Goal: Task Accomplishment & Management: Manage account settings

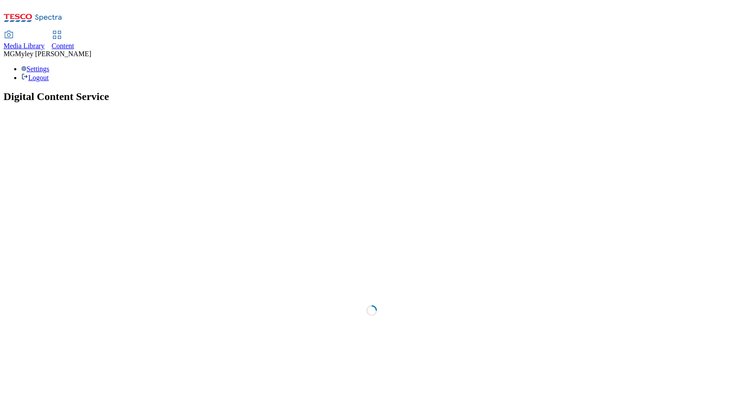
click at [45, 31] on link "Media Library" at bounding box center [24, 40] width 41 height 19
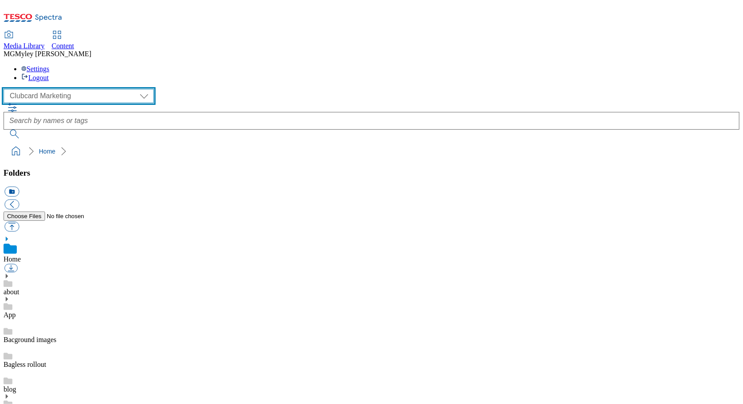
click at [70, 89] on select "Clubcard Marketing Dotcom UK GHS Marketing UK GHS ROI iGHS Marketing CE MCA CZ …" at bounding box center [79, 96] width 150 height 14
click at [74, 42] on span "Content" at bounding box center [63, 46] width 23 height 8
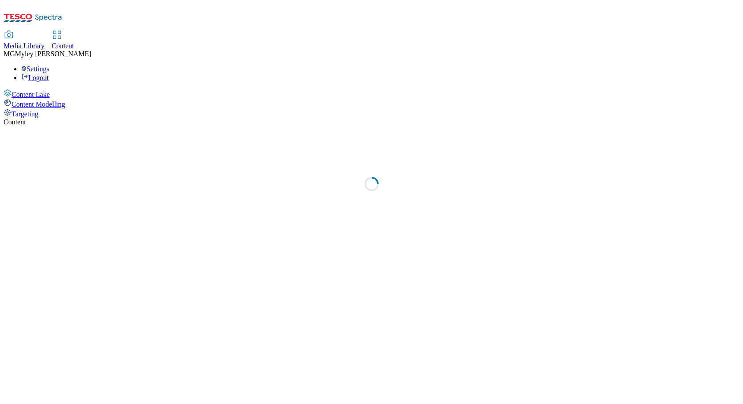
select select "ghs-[GEOGRAPHIC_DATA]"
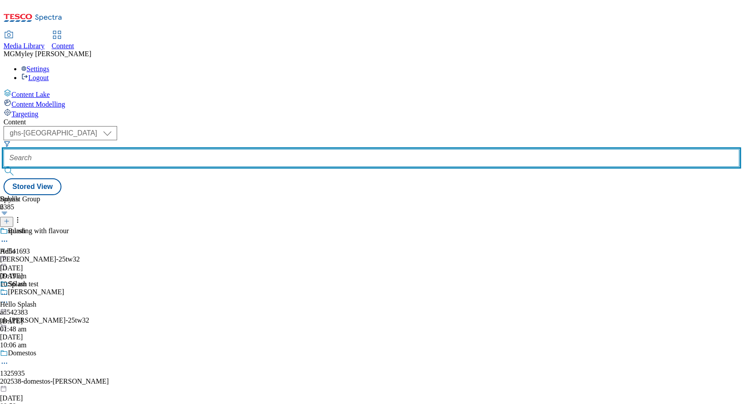
click at [230, 149] on input "text" at bounding box center [372, 158] width 736 height 18
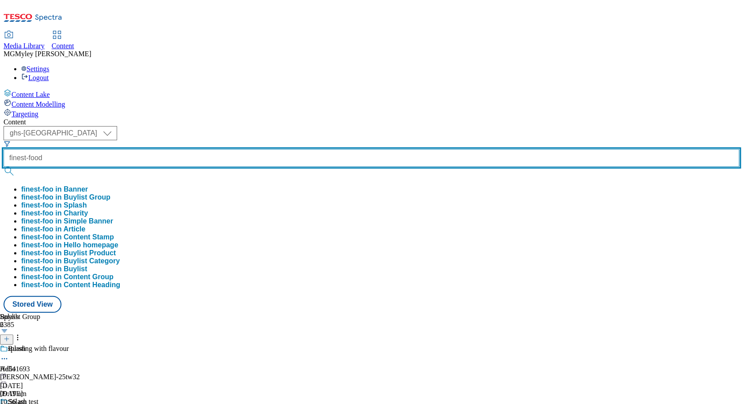
type input "finest-food"
click at [4, 167] on button "submit" at bounding box center [10, 171] width 12 height 9
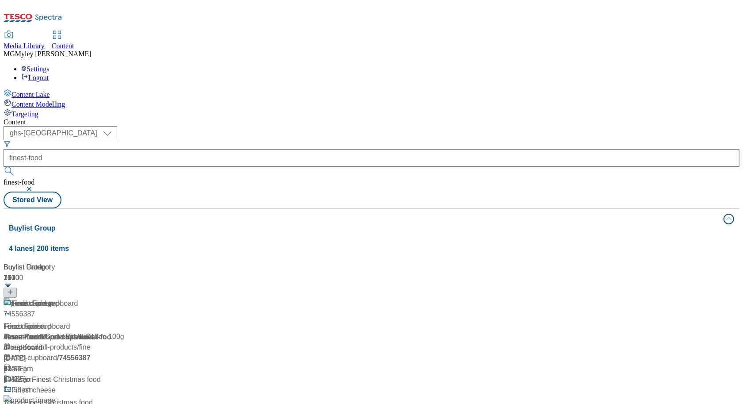
click at [307, 118] on div "Content" at bounding box center [372, 122] width 736 height 8
click at [127, 332] on div "/ finest-food" at bounding box center [65, 337] width 123 height 11
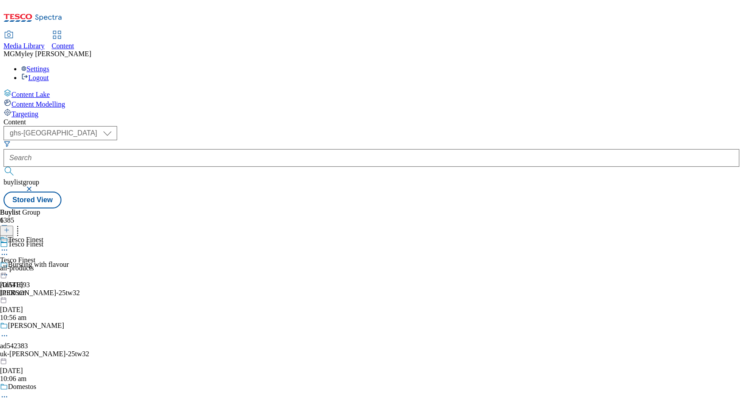
click at [43, 264] on div "all-products" at bounding box center [21, 268] width 43 height 8
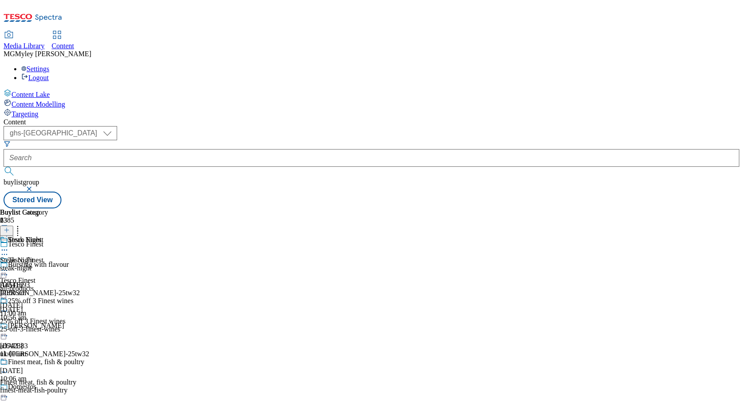
scroll to position [19, 0]
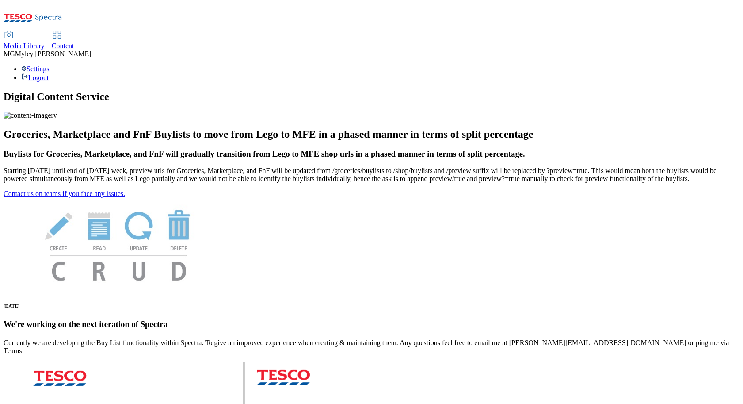
click at [45, 42] on span "Media Library" at bounding box center [24, 46] width 41 height 8
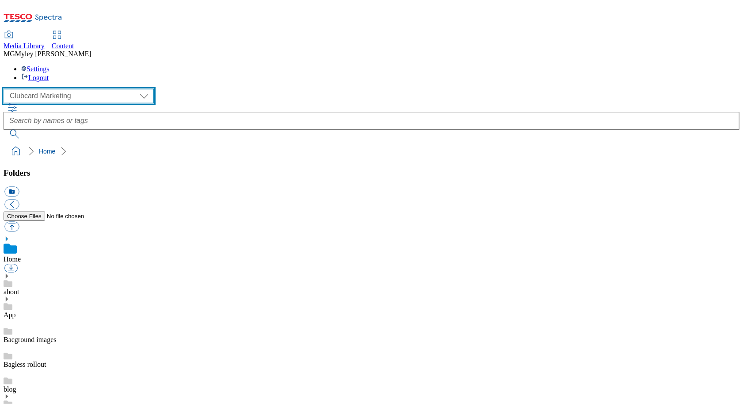
click at [54, 89] on select "Clubcard Marketing Dotcom UK GHS Marketing UK GHS ROI iGHS Marketing CE MCA CZ …" at bounding box center [79, 96] width 150 height 14
select select "flare-ghs-mktg"
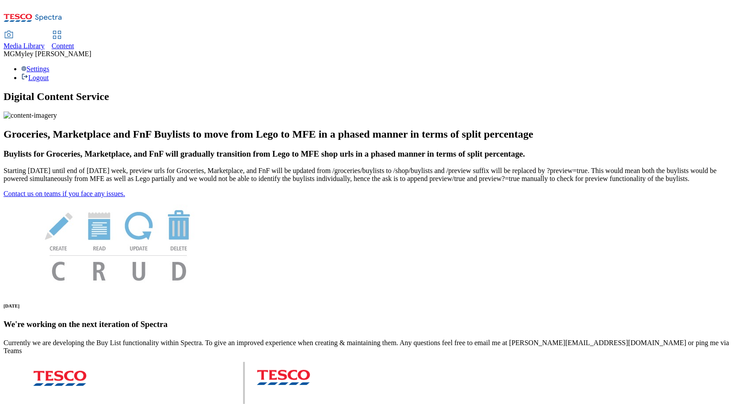
click at [74, 42] on span "Content" at bounding box center [63, 46] width 23 height 8
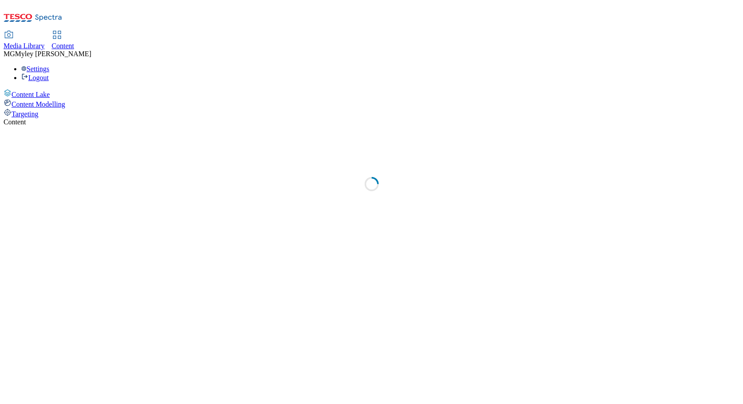
select select "ghs-[GEOGRAPHIC_DATA]"
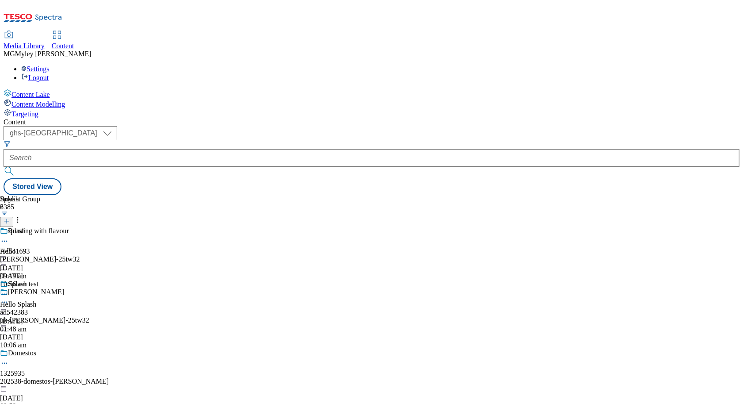
click at [213, 118] on div "Content ( optional ) ghs-roi ghs-uk ghs-uk Stored View Buylist Group 6385 Burst…" at bounding box center [372, 156] width 736 height 77
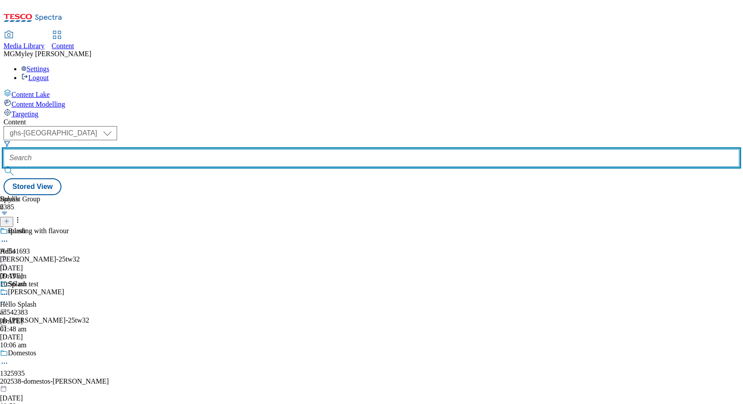
click at [215, 149] on input "text" at bounding box center [372, 158] width 736 height 18
paste input "4-for-3-cooking-ingredients"
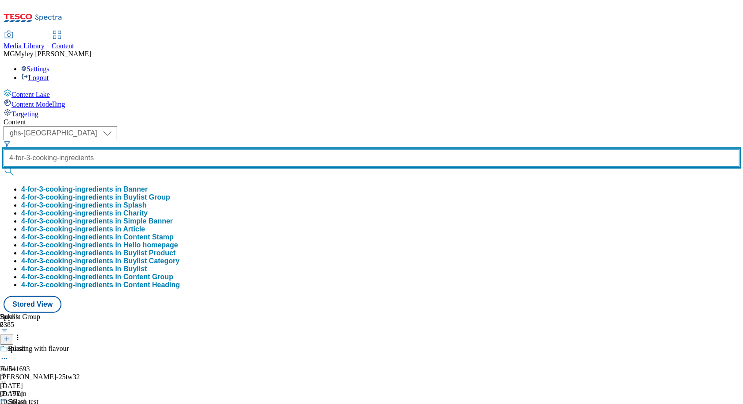
type input "4-for-3-cooking-ingredients"
click at [4, 167] on button "submit" at bounding box center [10, 171] width 12 height 9
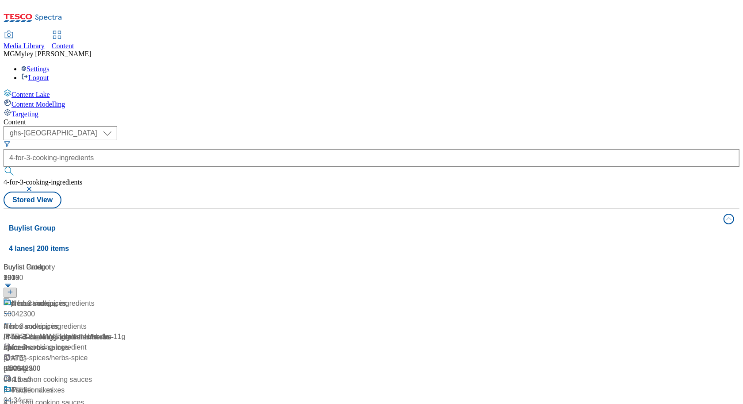
click at [411, 118] on div "Content ( optional ) ghs-roi ghs-uk ghs-uk 4-for-3-cooking-ingredients 4-for-3-…" at bounding box center [372, 356] width 736 height 476
click at [145, 332] on div "/ 4-for-3-cooking-ingredients" at bounding box center [74, 337] width 141 height 11
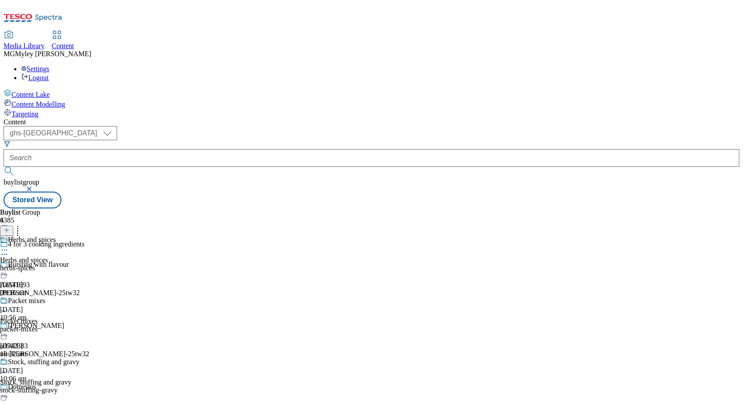
click at [48, 256] on div "Herbs and spices" at bounding box center [24, 260] width 48 height 8
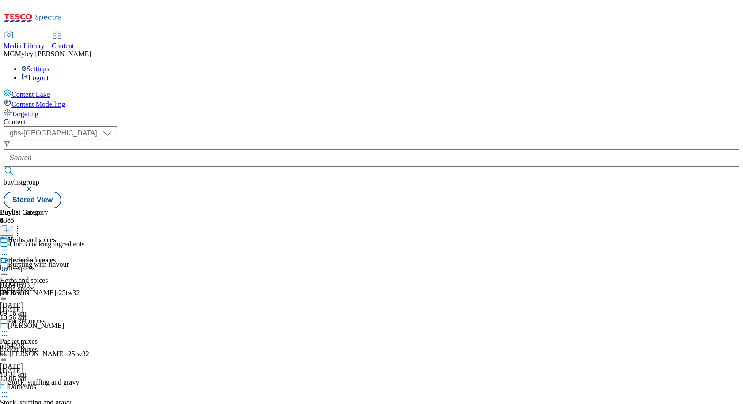
click at [9, 266] on icon at bounding box center [4, 270] width 9 height 9
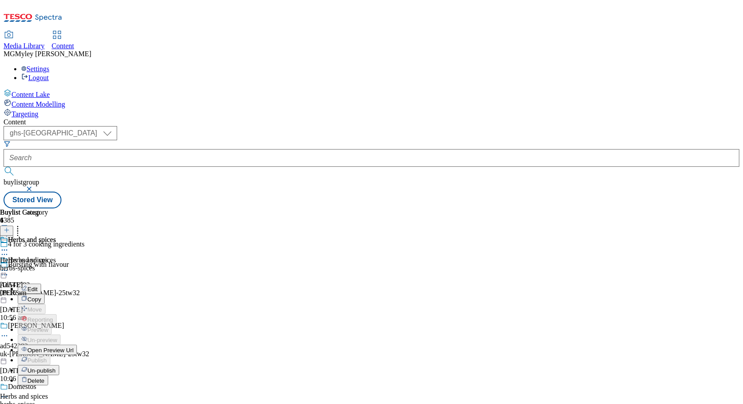
click at [41, 283] on button "Edit" at bounding box center [29, 288] width 23 height 10
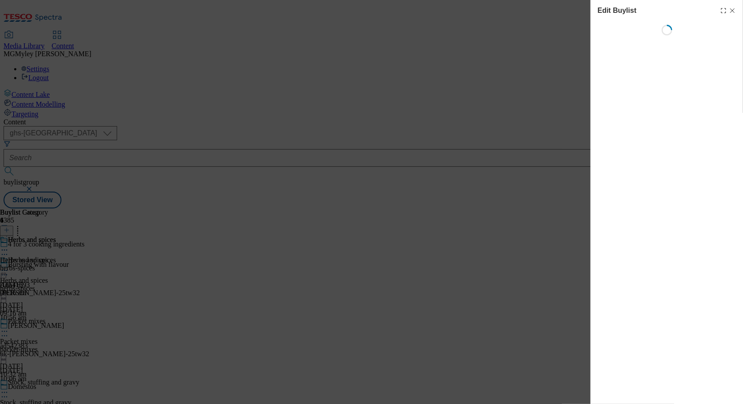
select select "evergreen"
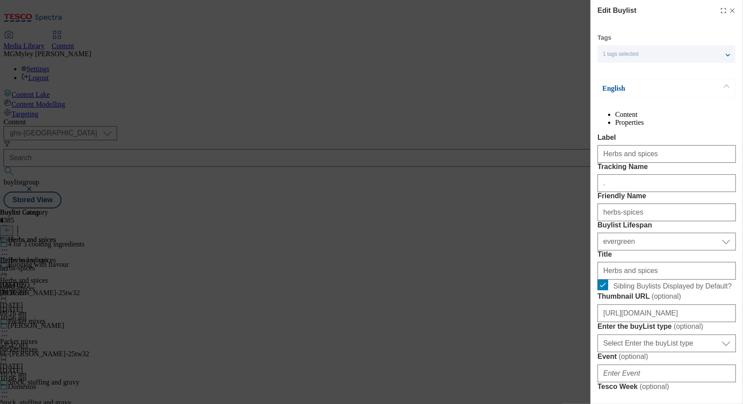
select select "Banner"
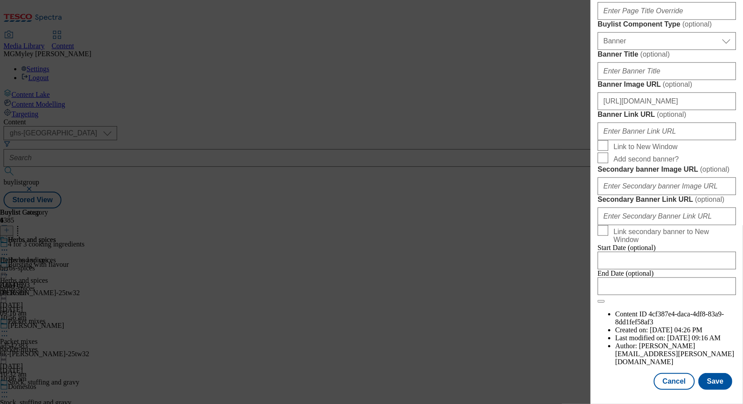
scroll to position [832, 0]
click at [671, 101] on input "[URL][DOMAIN_NAME]" at bounding box center [667, 101] width 138 height 18
paste input "f1466bd2-fd71-4422-9316-547e8ec51e32/2532-GHS-Buylist-Header-1390x392-4for3"
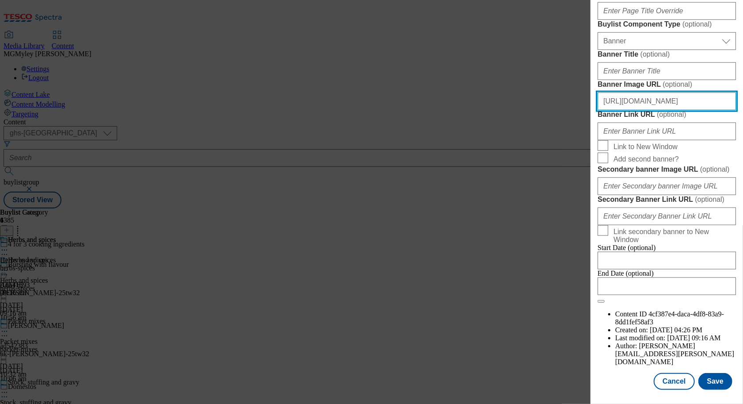
scroll to position [875, 0]
type input "[URL][DOMAIN_NAME]"
click at [716, 387] on button "Save" at bounding box center [716, 381] width 34 height 17
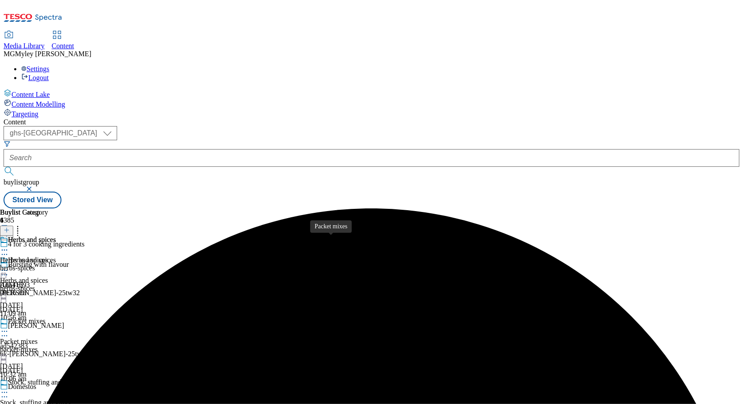
click at [38, 337] on span "Packet mixes" at bounding box center [19, 341] width 38 height 8
click at [9, 327] on icon at bounding box center [4, 331] width 9 height 9
click at [38, 347] on span "Edit" at bounding box center [32, 350] width 10 height 7
select select "evergreen"
select select "Banner"
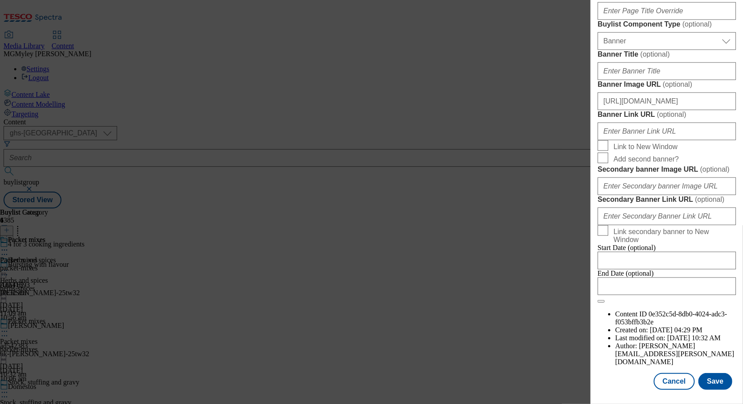
scroll to position [875, 0]
click at [668, 92] on input "[URL][DOMAIN_NAME]" at bounding box center [667, 101] width 138 height 18
paste input "f1466bd2-fd71-4422-9316-547e8ec51e32/2532-GHS-Buylist-Header-1390x392-4for3"
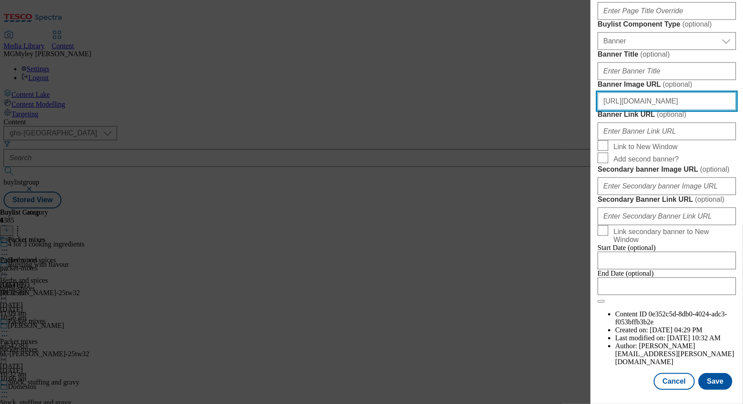
scroll to position [0, 229]
type input "[URL][DOMAIN_NAME]"
click at [720, 380] on button "Save" at bounding box center [716, 381] width 34 height 17
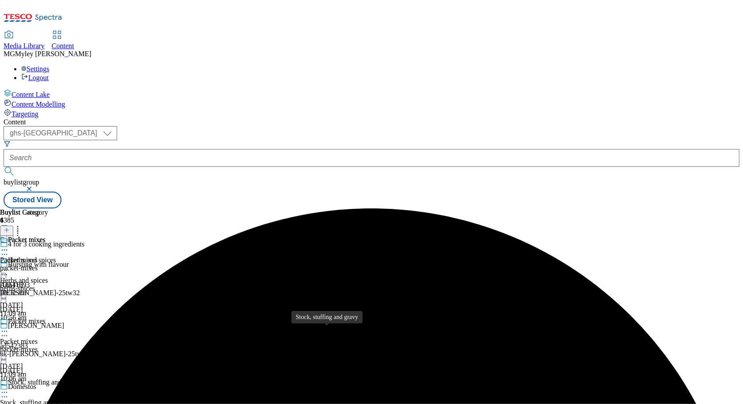
scroll to position [84, 0]
click at [79, 403] on div "stock-stuffing-gravy" at bounding box center [39, 410] width 79 height 8
click at [9, 388] on icon at bounding box center [4, 392] width 9 height 9
click at [41, 403] on button "Edit" at bounding box center [29, 410] width 23 height 10
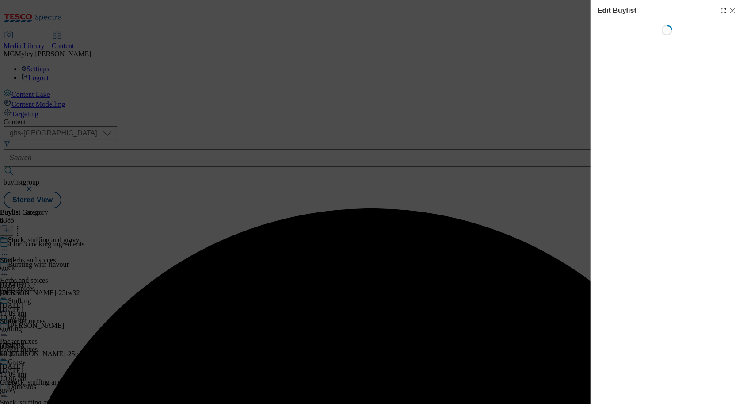
select select "evergreen"
select select "Banner"
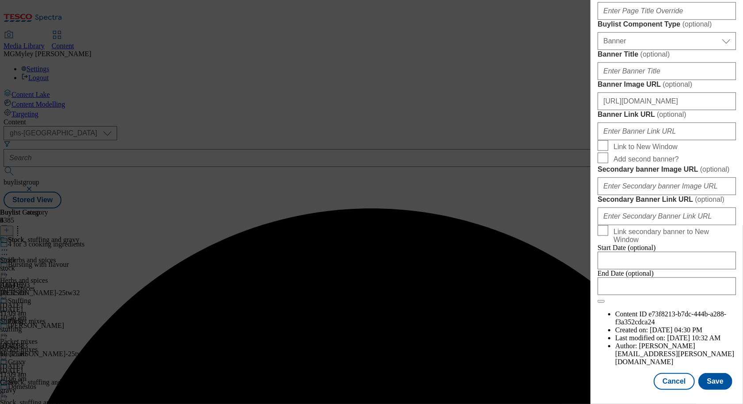
scroll to position [875, 0]
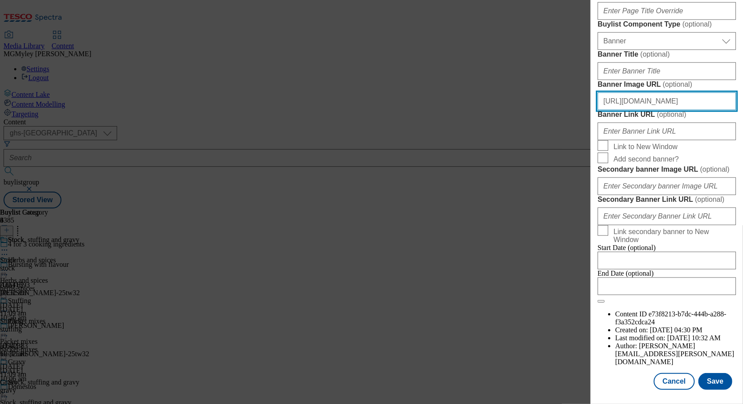
click at [673, 92] on input "[URL][DOMAIN_NAME]" at bounding box center [667, 101] width 138 height 18
paste input "f1466bd2-fd71-4422-9316-547e8ec51e32/2532-GHS-Buylist-Header-1390x392-4for3"
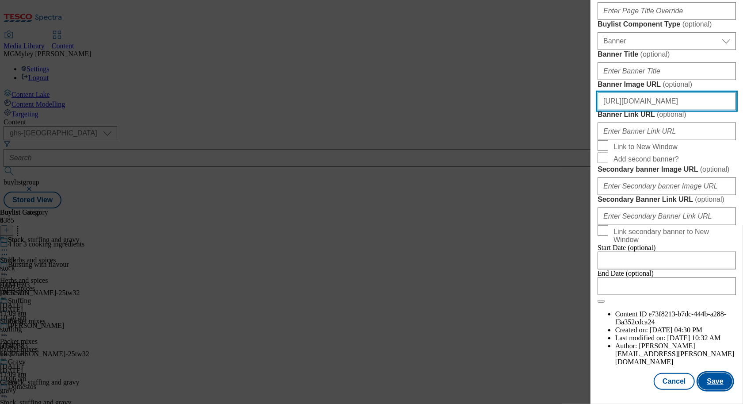
type input "[URL][DOMAIN_NAME]"
click at [717, 381] on button "Save" at bounding box center [716, 381] width 34 height 17
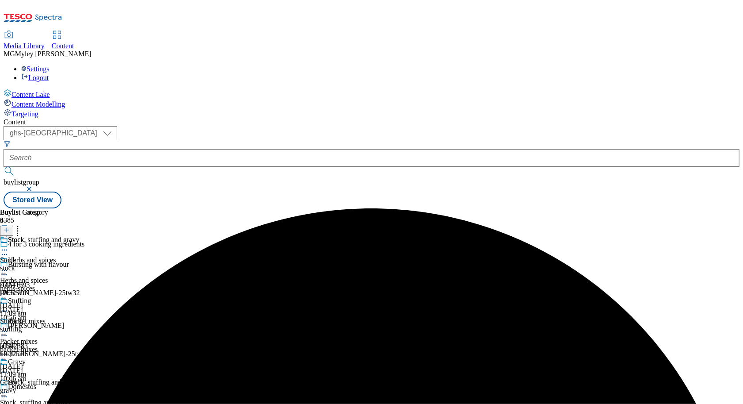
scroll to position [84, 0]
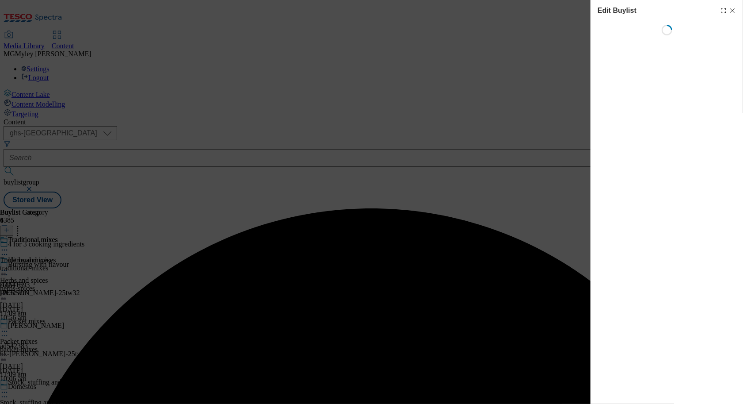
select select "evergreen"
select select "Banner"
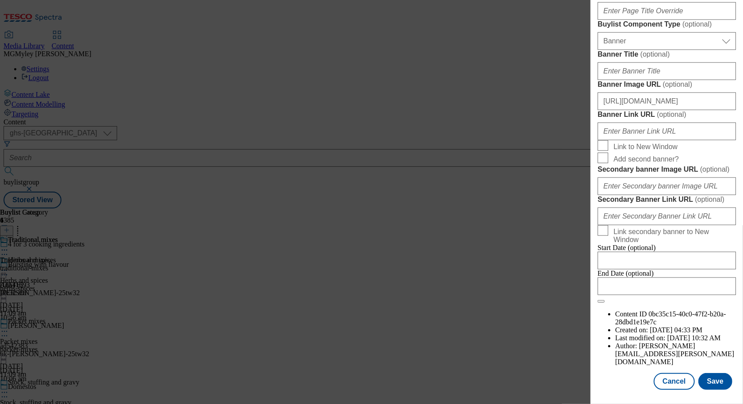
scroll to position [875, 0]
click at [672, 92] on input "[URL][DOMAIN_NAME]" at bounding box center [667, 101] width 138 height 18
paste input "f1466bd2-fd71-4422-9316-547e8ec51e32/2532-GHS-Buylist-Header-1390x392-4for3"
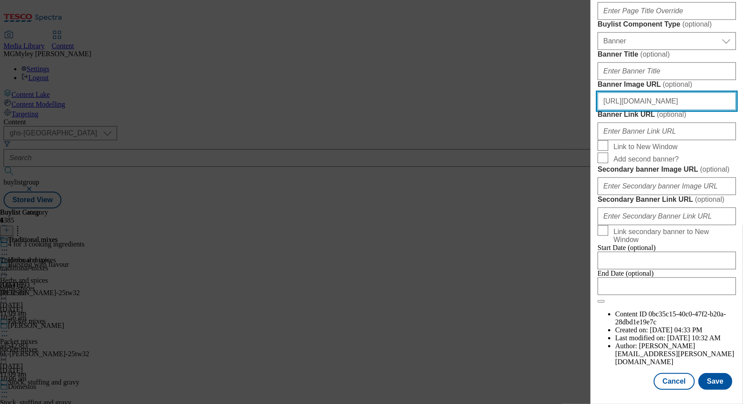
scroll to position [0, 229]
type input "[URL][DOMAIN_NAME]"
click at [718, 379] on button "Save" at bounding box center [716, 381] width 34 height 17
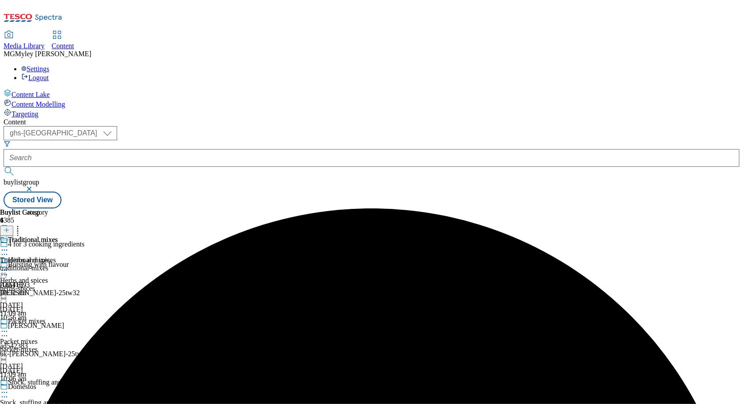
scroll to position [84, 0]
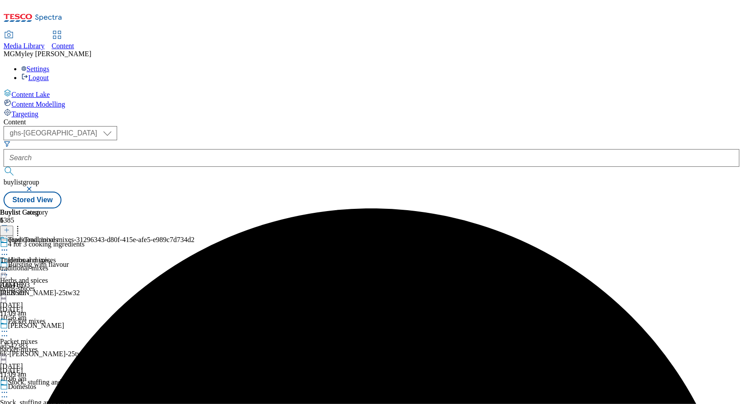
click at [22, 224] on icon at bounding box center [17, 228] width 9 height 9
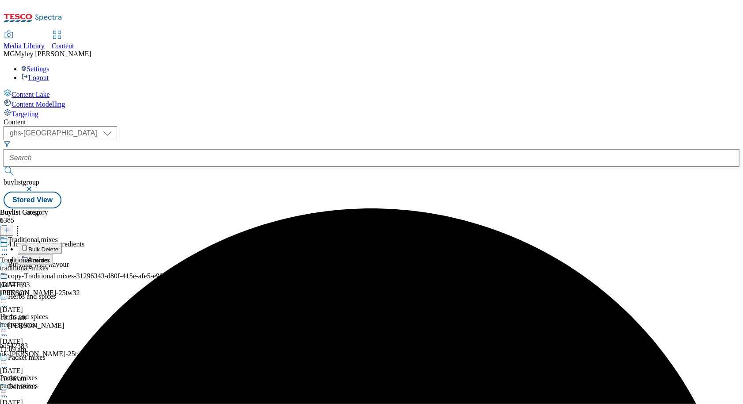
click at [53, 254] on button "Reorder" at bounding box center [35, 259] width 35 height 11
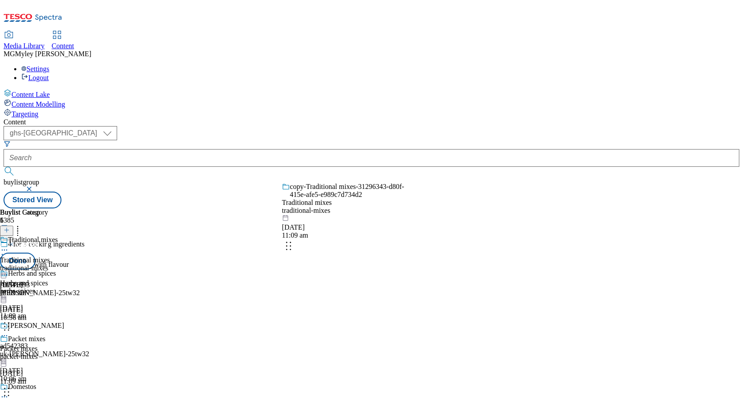
drag, startPoint x: 417, startPoint y: 379, endPoint x: 406, endPoint y: 208, distance: 171.9
click at [406, 208] on body "Icons icon_account icon_add icon_backward_link icon_basket icon_benefits icon_c…" at bounding box center [372, 106] width 736 height 205
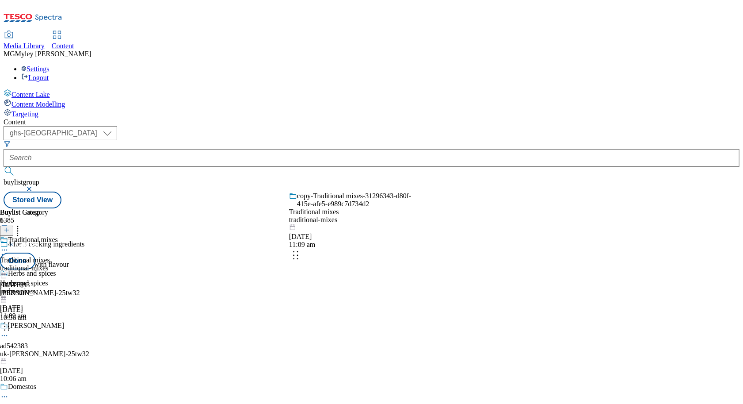
drag, startPoint x: 413, startPoint y: 336, endPoint x: 411, endPoint y: 182, distance: 154.3
click at [411, 182] on body "Icons icon_account icon_add icon_backward_link icon_basket icon_benefits icon_c…" at bounding box center [372, 106] width 736 height 205
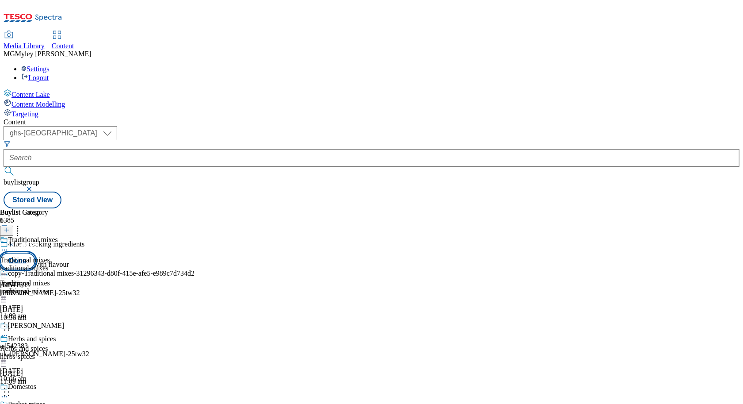
click at [35, 252] on button "Done" at bounding box center [17, 260] width 35 height 17
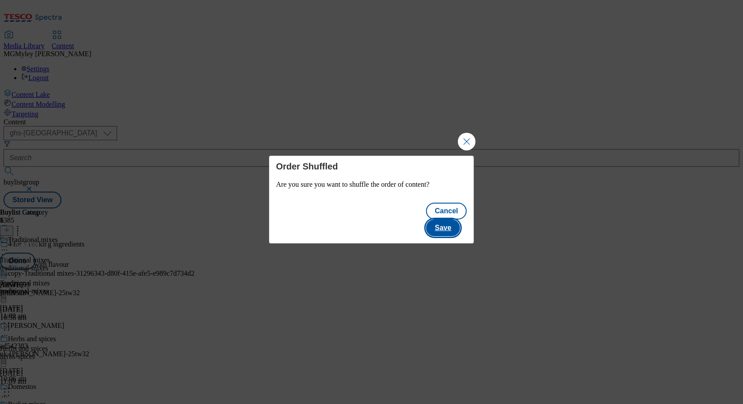
click at [449, 219] on button "Save" at bounding box center [443, 227] width 34 height 17
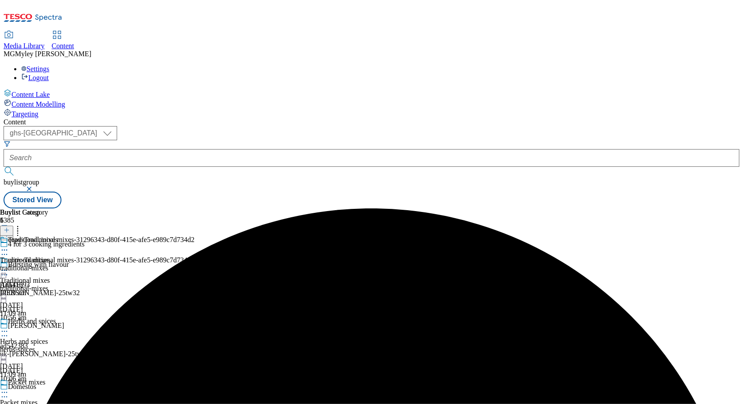
click at [9, 266] on icon at bounding box center [4, 270] width 9 height 9
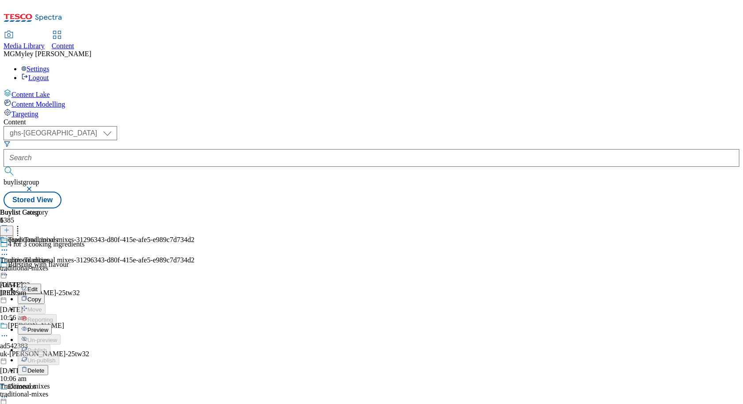
click at [38, 286] on span "Edit" at bounding box center [32, 289] width 10 height 7
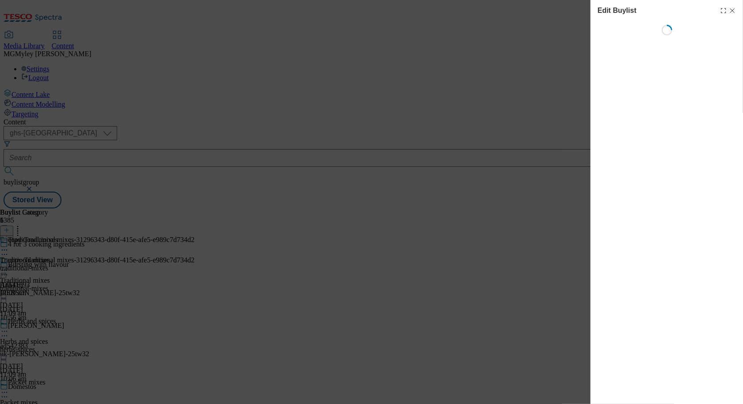
select select "evergreen"
select select "Banner"
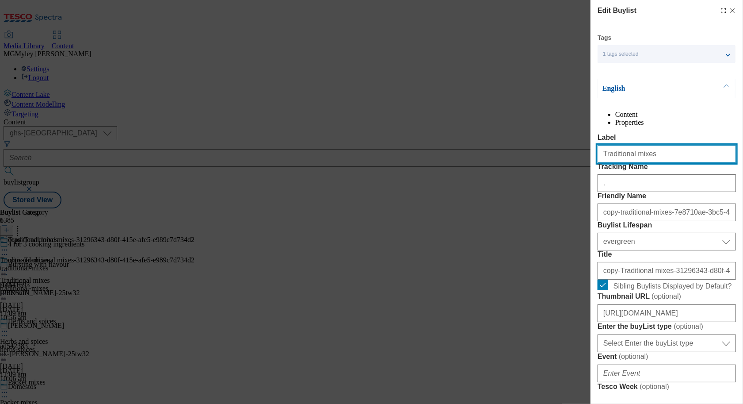
click at [649, 163] on input "Traditional mixes" at bounding box center [667, 154] width 138 height 18
paste input "op picks"
drag, startPoint x: 626, startPoint y: 174, endPoint x: 721, endPoint y: 174, distance: 95.1
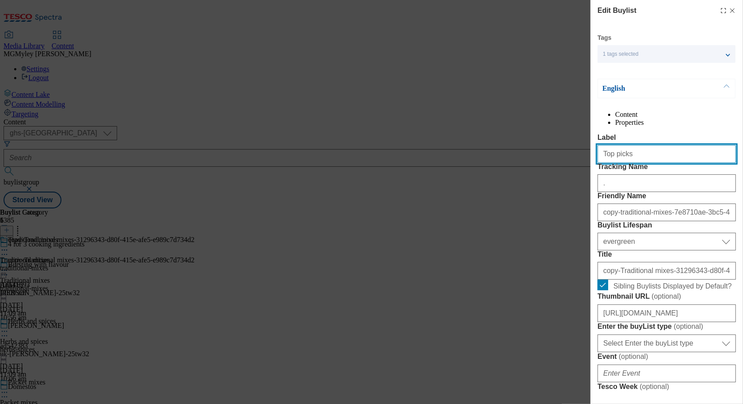
click at [721, 163] on input "Top picks" at bounding box center [667, 154] width 138 height 18
type input "Top picks"
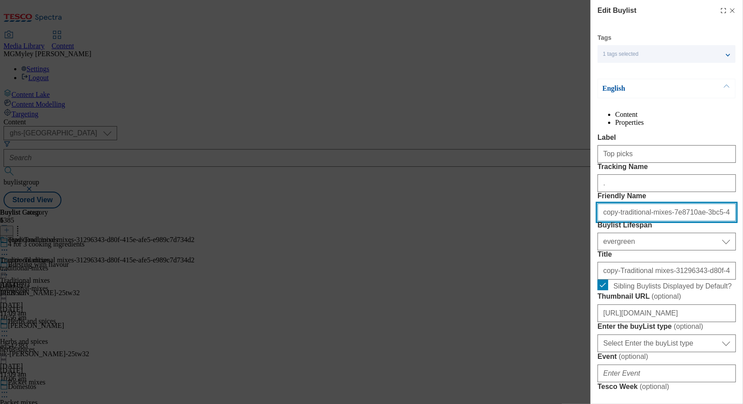
click at [625, 221] on input "copy-traditional-mixes-7e8710ae-3bc5-4323-9b55-63ed769377c1" at bounding box center [667, 212] width 138 height 18
type input "top-picks"
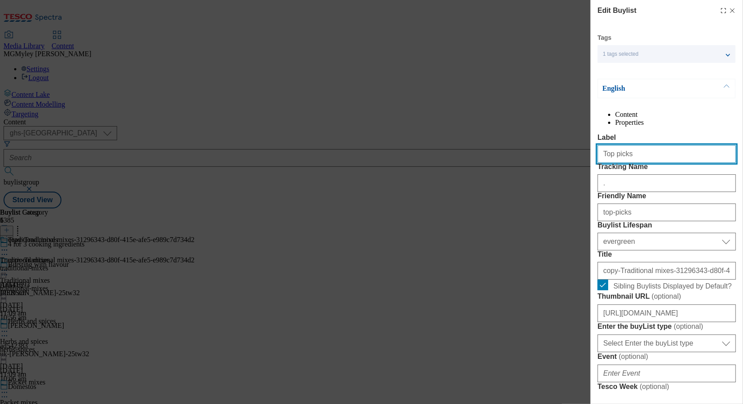
click at [630, 163] on input "Top picks" at bounding box center [667, 154] width 138 height 18
click at [632, 279] on div "Title copy-Traditional mixes-31296343-d80f-415e-afe5-e989c7d734d2" at bounding box center [667, 264] width 138 height 29
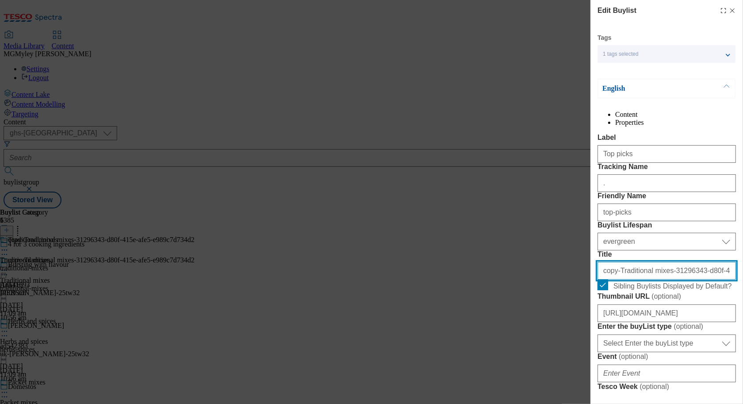
click at [632, 279] on input "copy-Traditional mixes-31296343-d80f-415e-afe5-e989c7d734d2" at bounding box center [667, 271] width 138 height 18
paste input "Top picks"
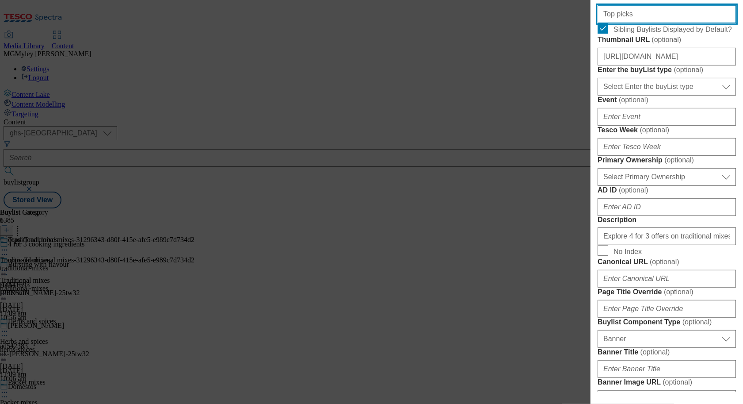
scroll to position [257, 0]
type input "Top picks"
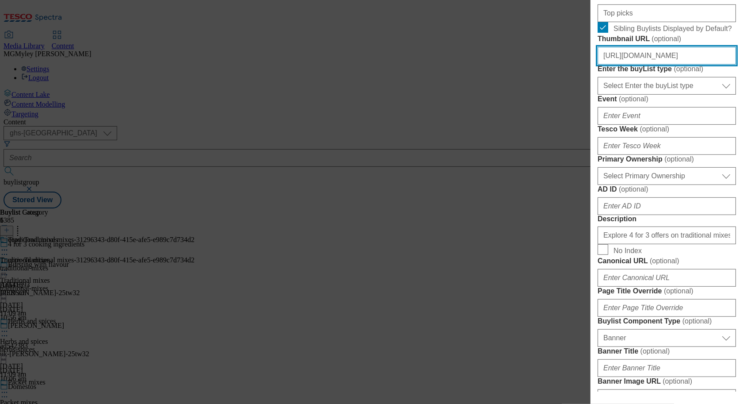
click at [674, 65] on input "[URL][DOMAIN_NAME]" at bounding box center [667, 56] width 138 height 18
paste input "7318f036-041a-4b08-ba74-7c072f1f5d15/[DOMAIN_NAME]"
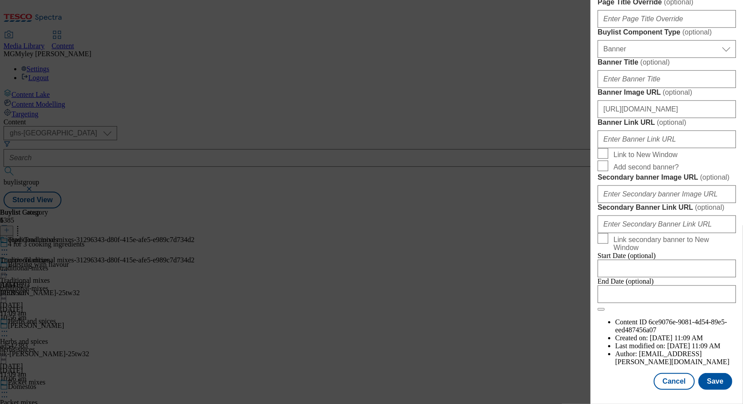
scroll to position [875, 0]
type input "[URL][DOMAIN_NAME]"
click at [707, 379] on button "Save" at bounding box center [716, 381] width 34 height 17
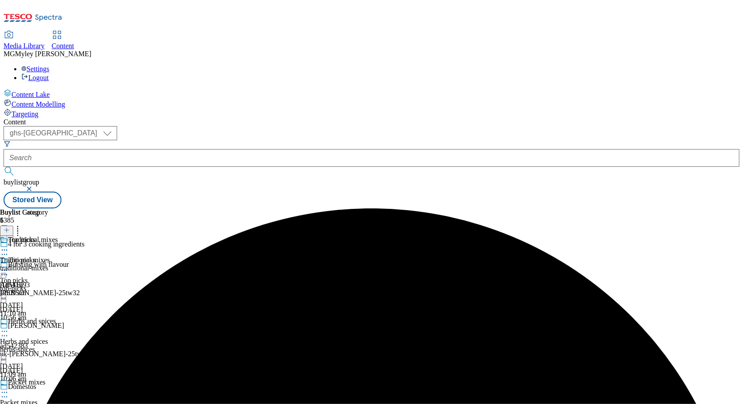
click at [58, 236] on div "Traditional mixes Traditional mixes traditional-mixes [DATE] 11:09 am" at bounding box center [29, 266] width 58 height 61
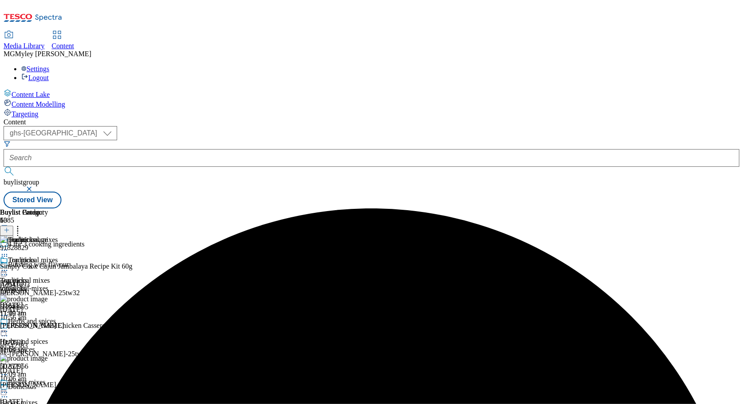
click at [9, 266] on icon at bounding box center [4, 270] width 9 height 9
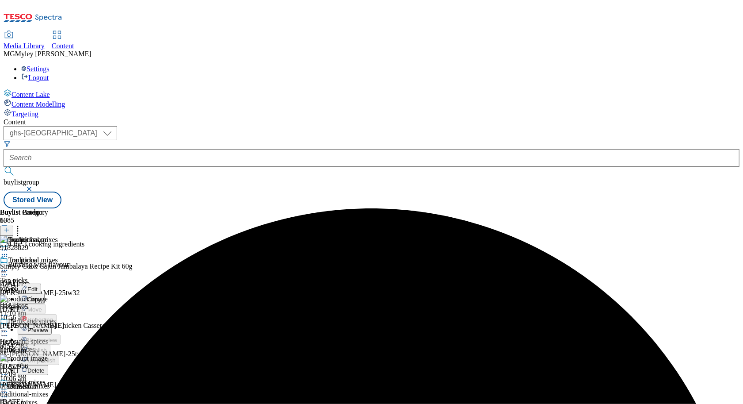
click at [41, 283] on button "Edit" at bounding box center [29, 288] width 23 height 10
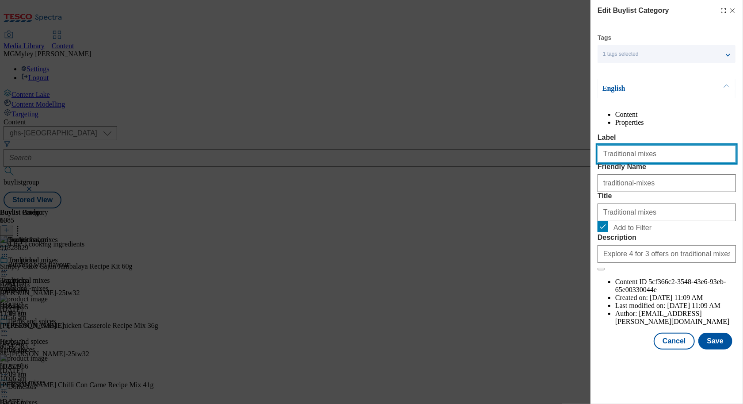
click at [668, 163] on input "Traditional mixes" at bounding box center [667, 154] width 138 height 18
paste input "[URL][DOMAIN_NAME]"
paste input "op picks"
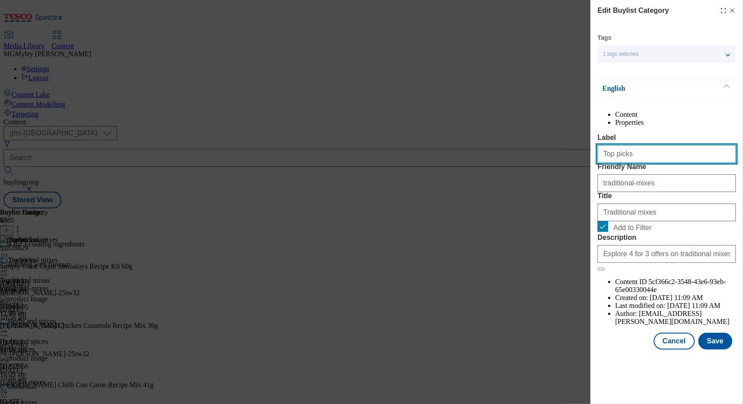
drag, startPoint x: 626, startPoint y: 172, endPoint x: 748, endPoint y: 172, distance: 121.6
click at [743, 172] on html "Icons icon_account icon_add icon_backward_link icon_basket icon_benefits icon_c…" at bounding box center [371, 106] width 743 height 212
click at [654, 163] on input "Top picks" at bounding box center [667, 154] width 138 height 18
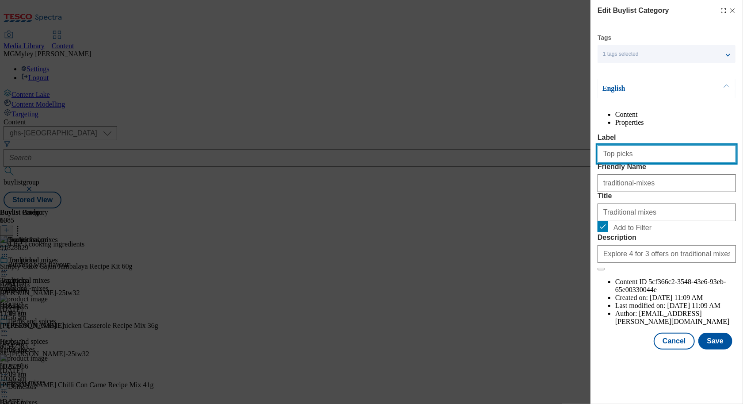
type input "Top picks"
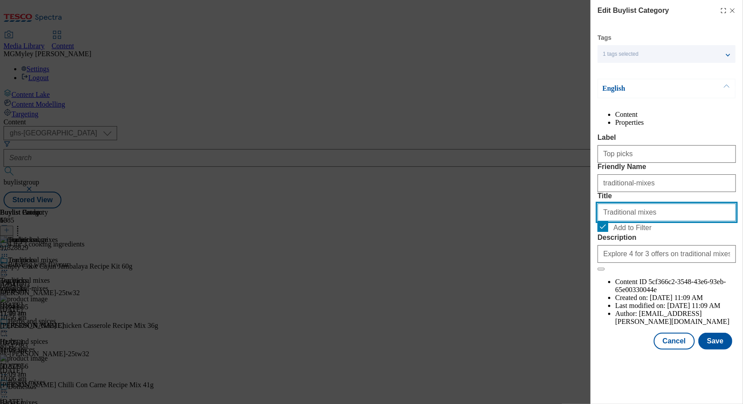
click at [626, 221] on input "Traditional mixes" at bounding box center [667, 212] width 138 height 18
paste input "op pick"
type input "Top picks"
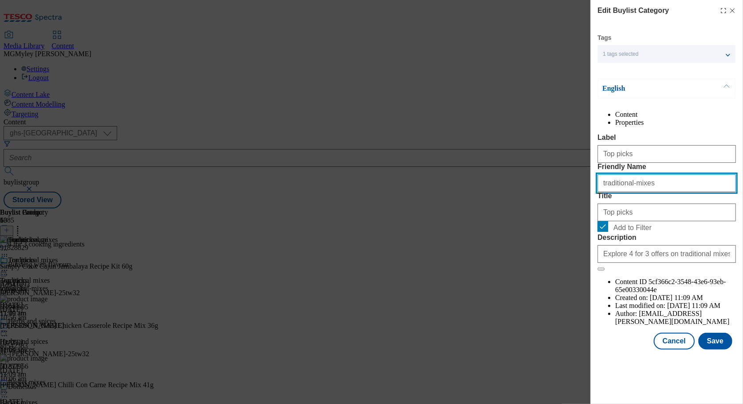
click at [632, 192] on input "traditional-mixes" at bounding box center [667, 183] width 138 height 18
type input "top-picks"
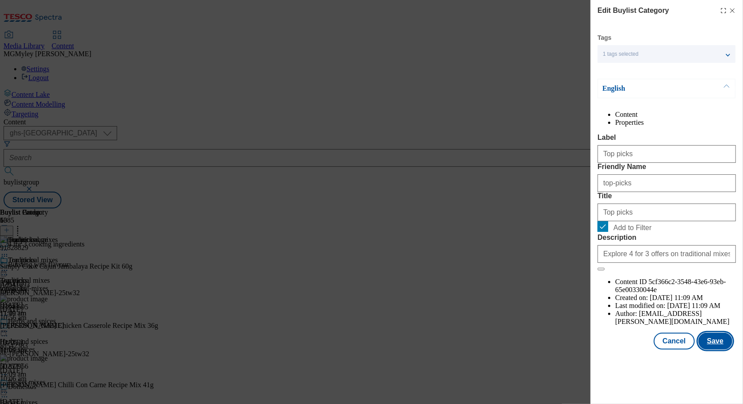
click at [707, 349] on button "Save" at bounding box center [716, 340] width 34 height 17
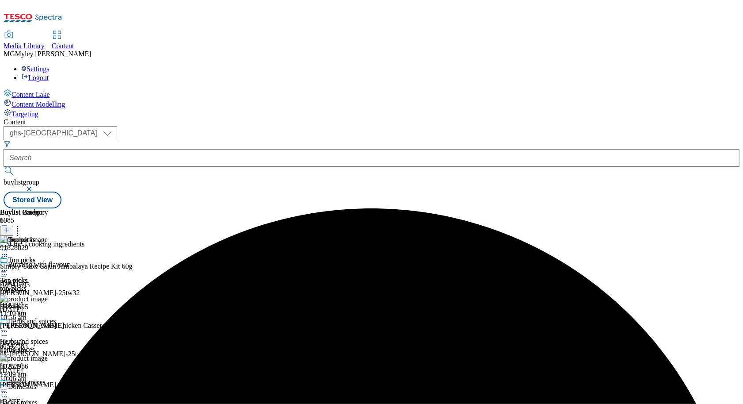
scroll to position [0, 41]
click at [22, 224] on icon at bounding box center [17, 228] width 9 height 9
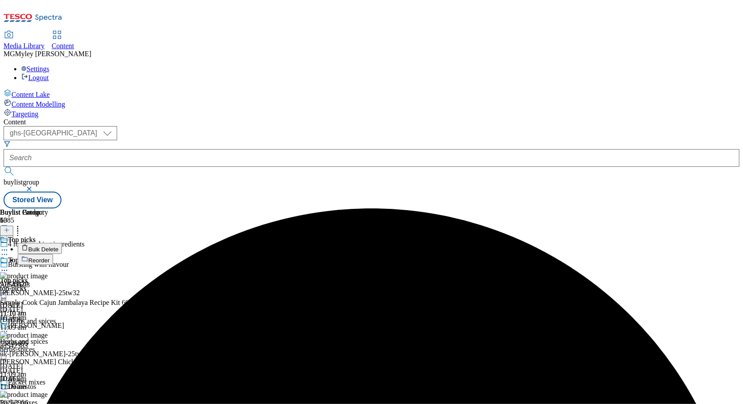
click at [53, 254] on button "Reorder" at bounding box center [35, 259] width 35 height 11
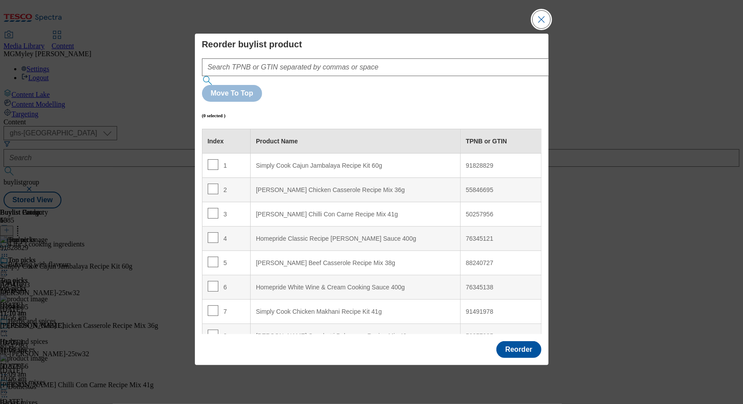
click at [540, 28] on button "Close Modal" at bounding box center [542, 20] width 18 height 18
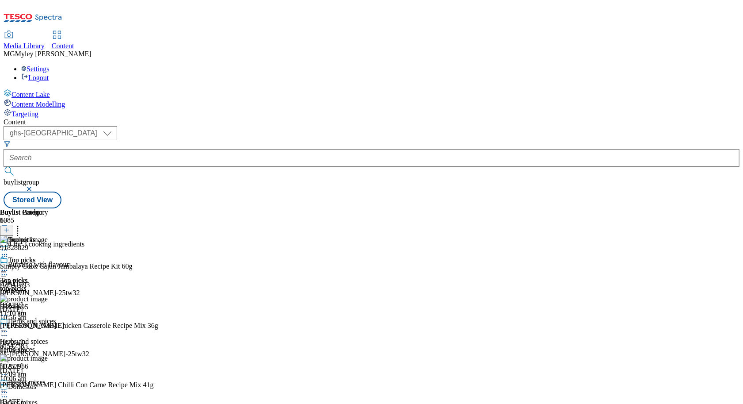
click at [22, 224] on icon at bounding box center [17, 228] width 9 height 9
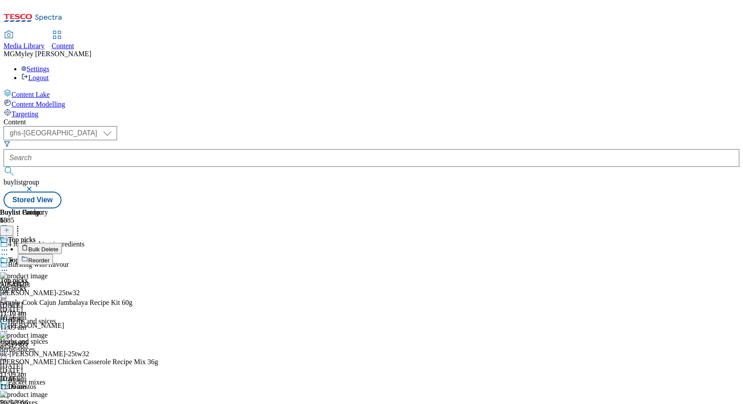
click at [62, 243] on button "Bulk Delete" at bounding box center [40, 248] width 44 height 11
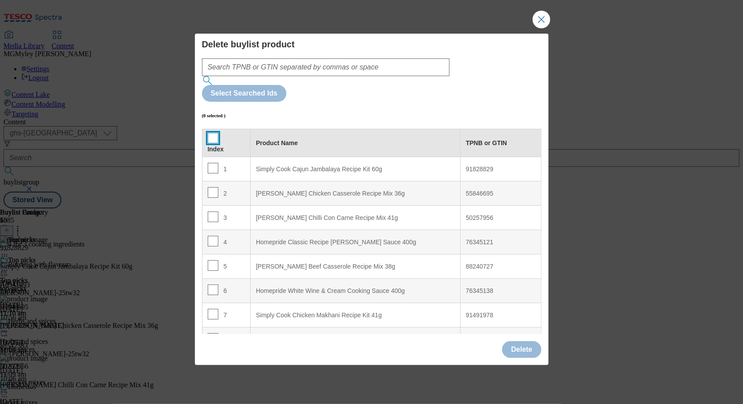
click at [210, 133] on input "Modal" at bounding box center [213, 138] width 11 height 11
checkbox input "true"
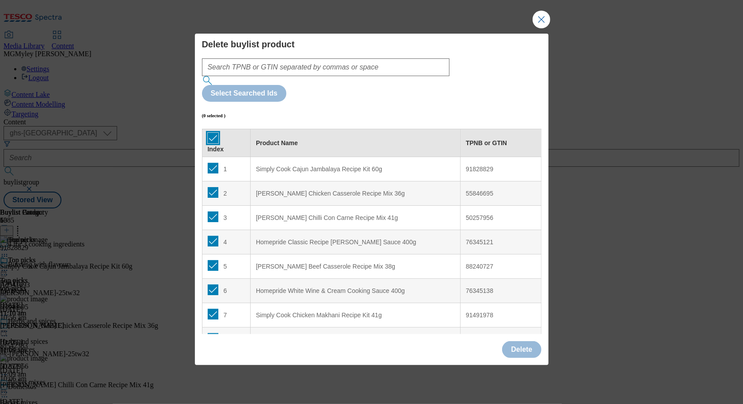
checkbox input "true"
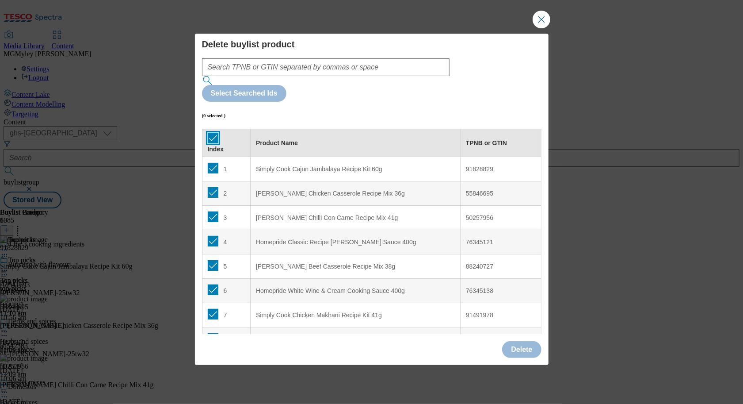
checkbox input "true"
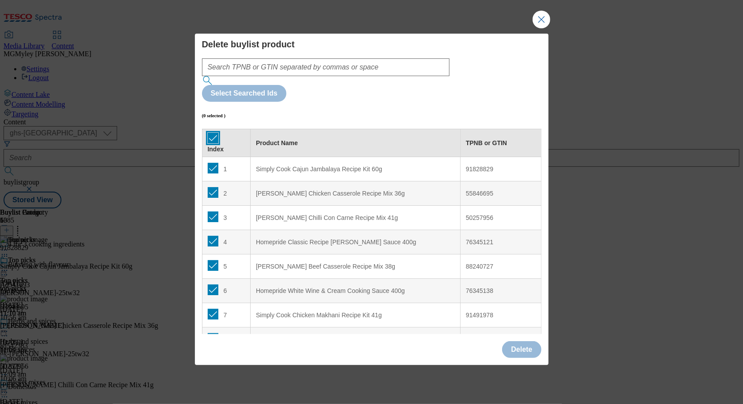
checkbox input "true"
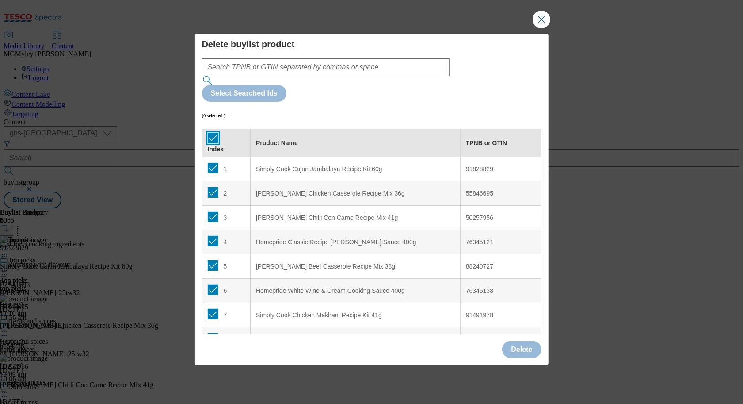
checkbox input "true"
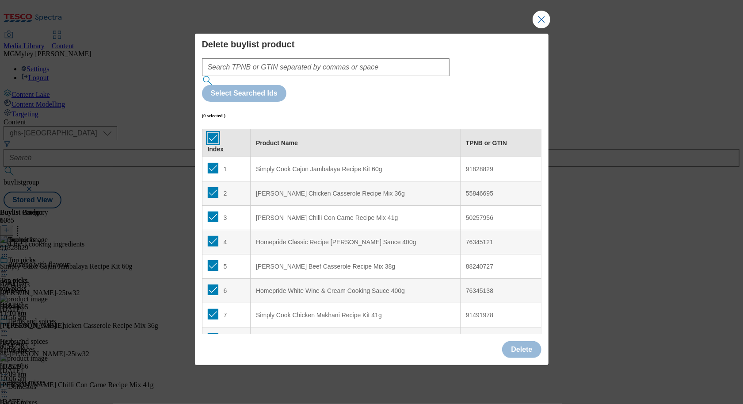
checkbox input "true"
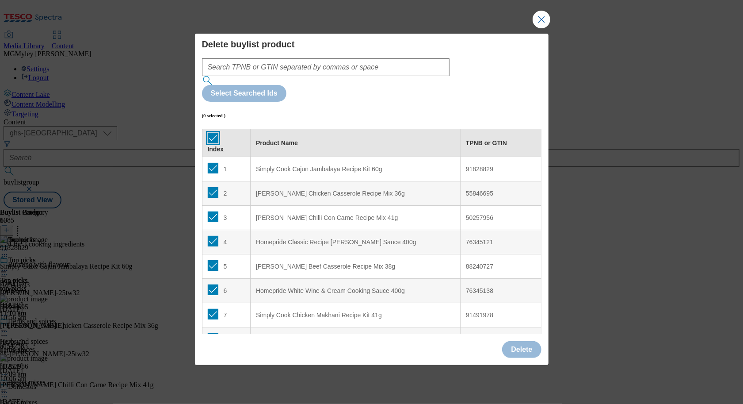
checkbox input "true"
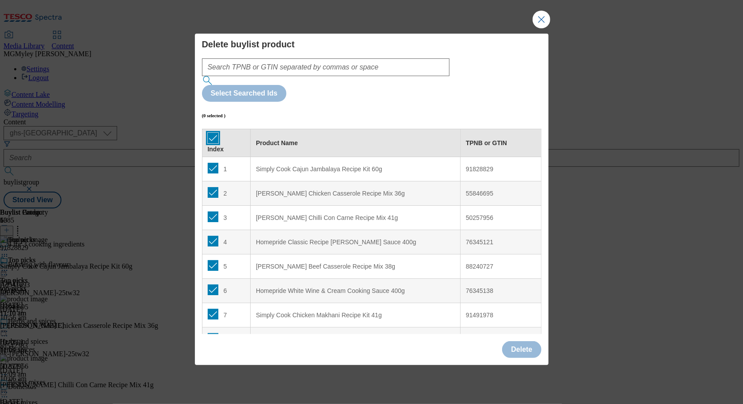
checkbox input "true"
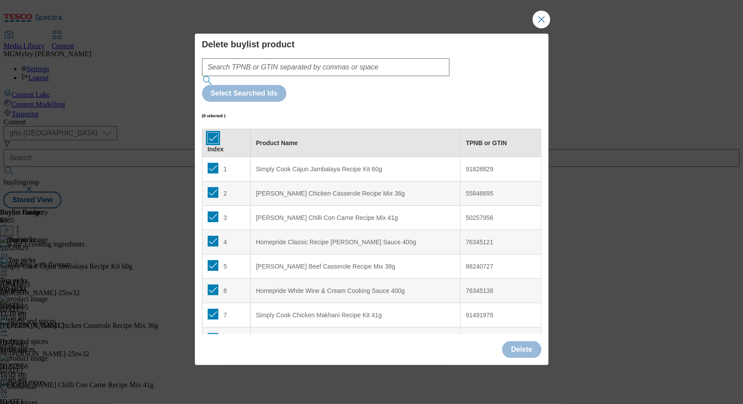
checkbox input "true"
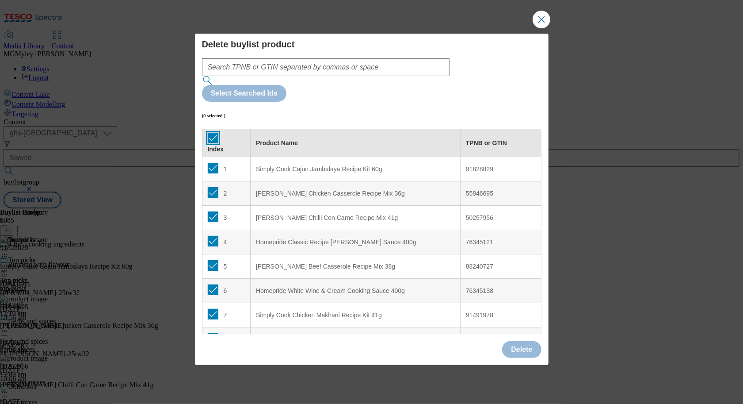
checkbox input "true"
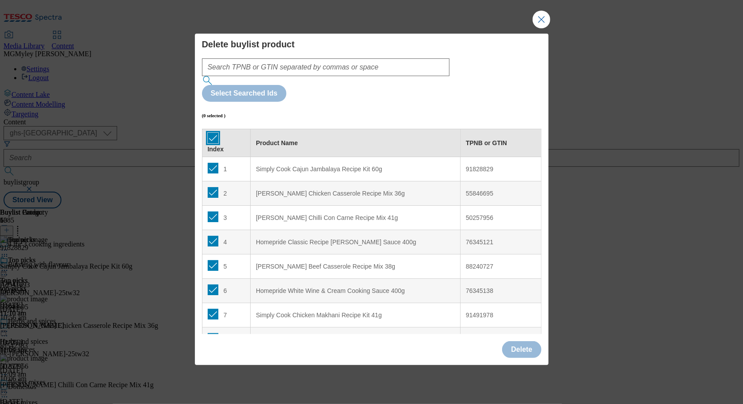
checkbox input "true"
click at [514, 341] on button "Delete" at bounding box center [521, 349] width 39 height 17
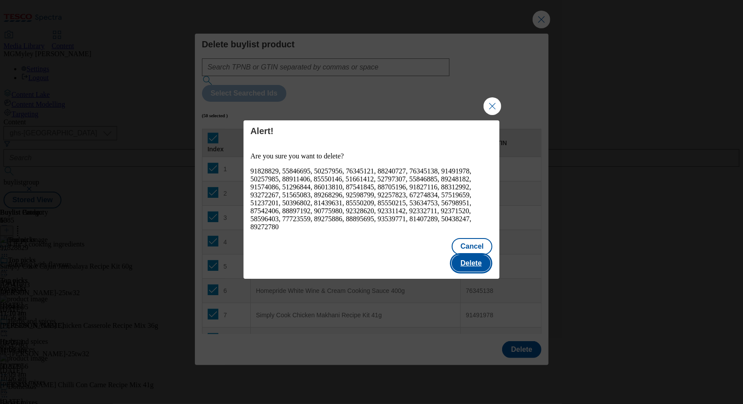
click at [485, 258] on button "Delete" at bounding box center [471, 263] width 39 height 17
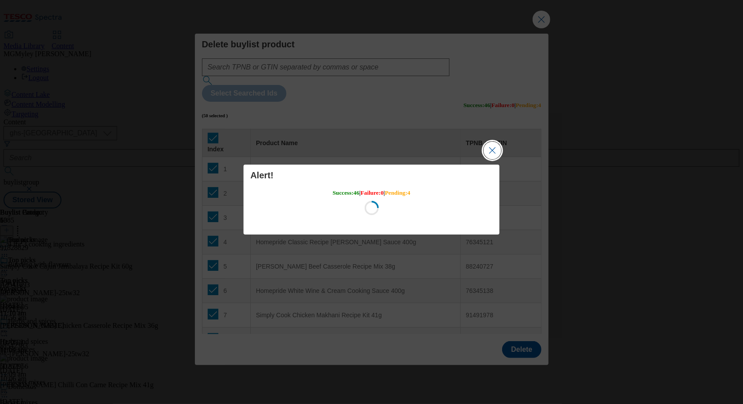
scroll to position [0, 0]
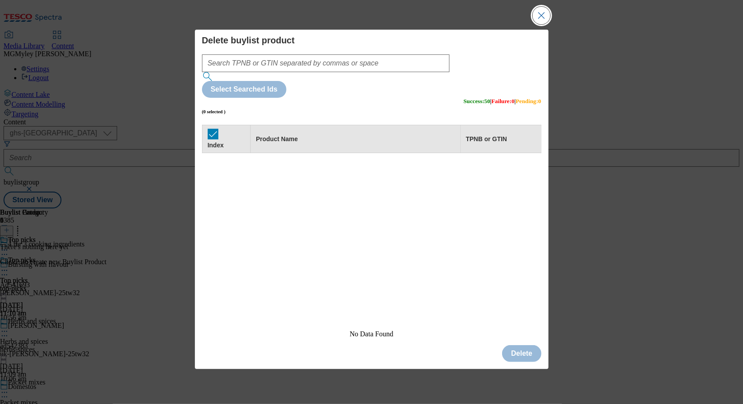
click at [543, 24] on button "Close Modal" at bounding box center [542, 16] width 18 height 18
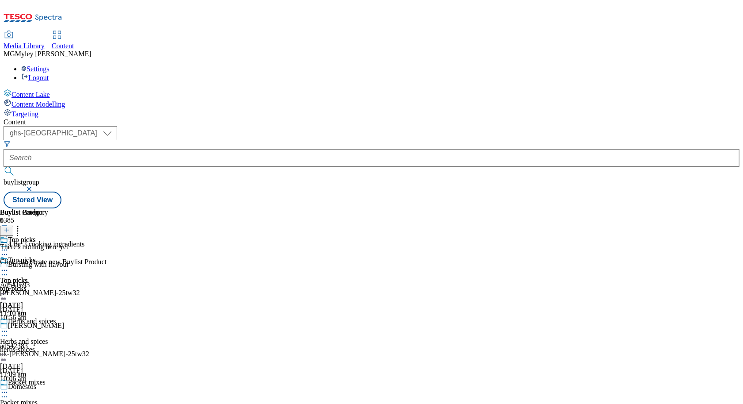
scroll to position [0, 41]
click at [13, 225] on button at bounding box center [6, 230] width 13 height 10
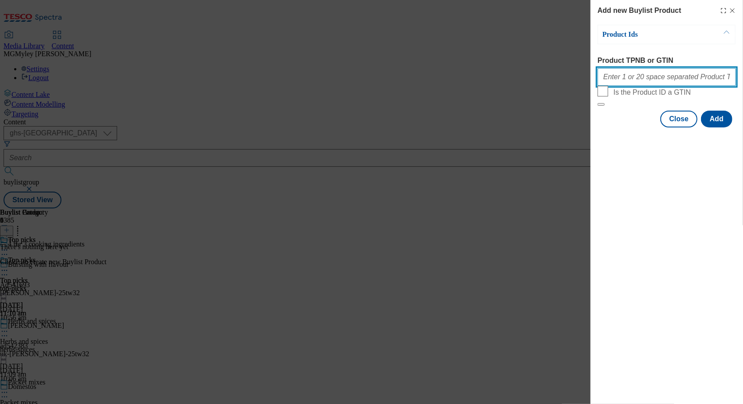
click at [649, 77] on input "Product TPNB or GTIN" at bounding box center [667, 77] width 138 height 18
paste input "55846522 51562339 60768313 52573492 89626938 91828829 51565083"
type input "55846522 51562339 60768313 52573492 89626938 91828829 51565083"
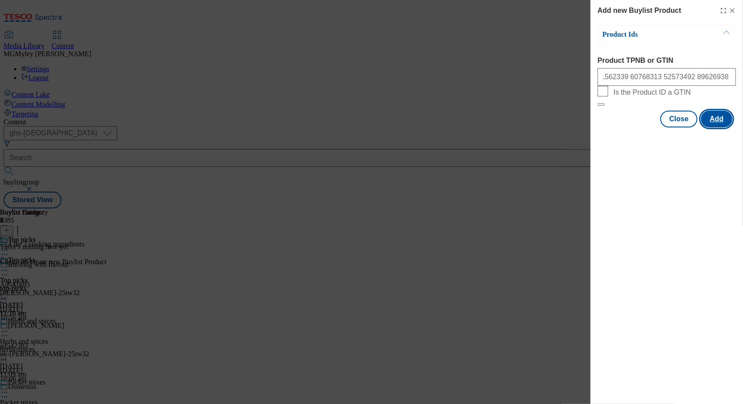
scroll to position [0, 0]
click at [719, 127] on button "Add" at bounding box center [716, 119] width 31 height 17
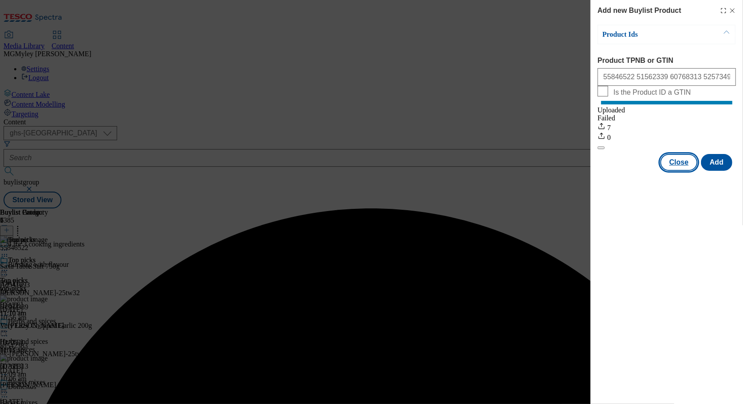
click at [678, 171] on button "Close" at bounding box center [679, 162] width 37 height 17
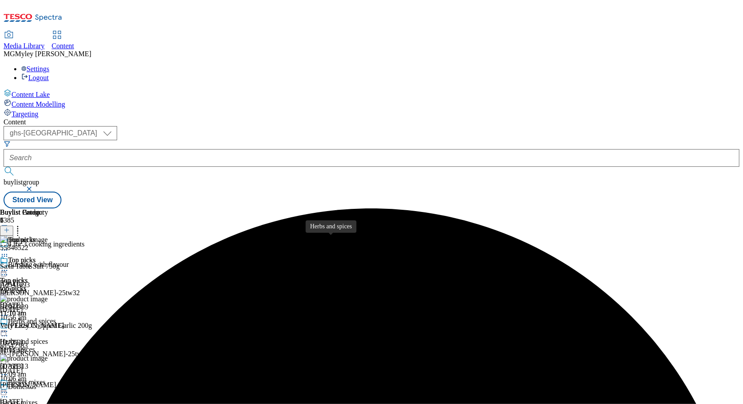
click at [48, 337] on div "Herbs and spices" at bounding box center [24, 341] width 48 height 8
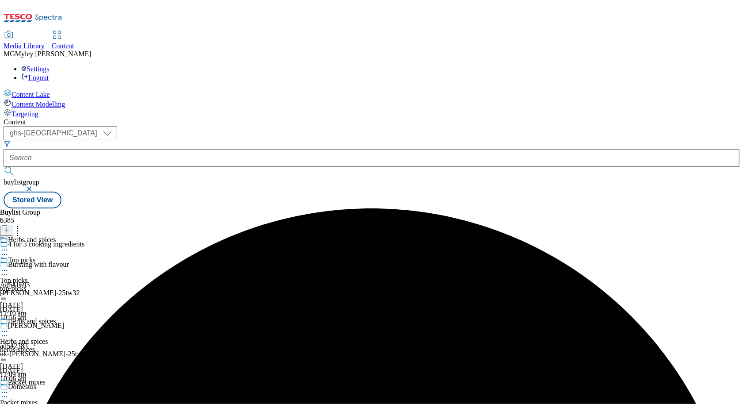
click at [8, 331] on circle at bounding box center [6, 331] width 1 height 1
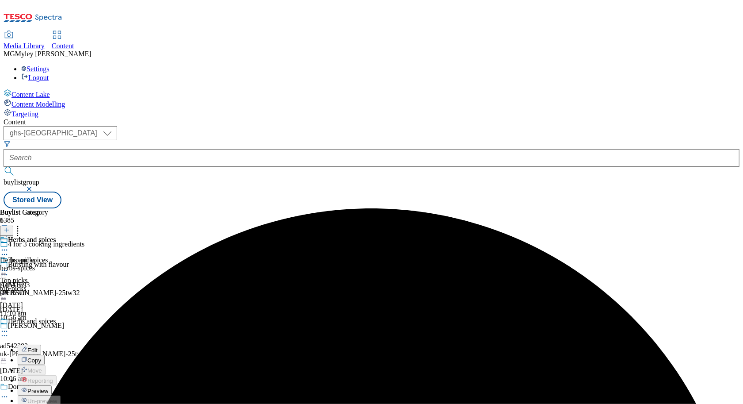
click at [38, 347] on span "Edit" at bounding box center [32, 350] width 10 height 7
select select "evergreen"
select select "Banner"
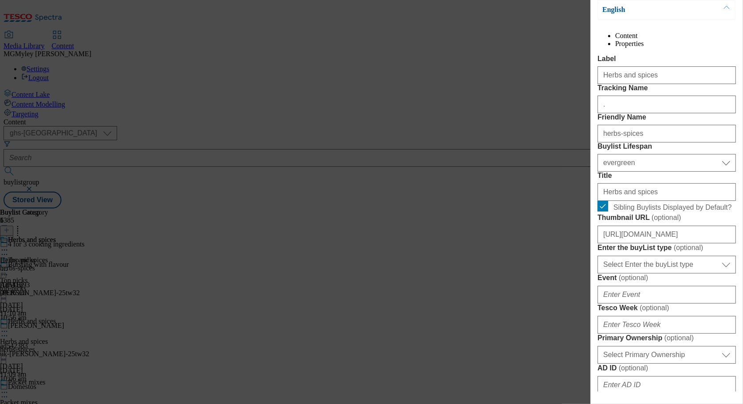
scroll to position [142, 0]
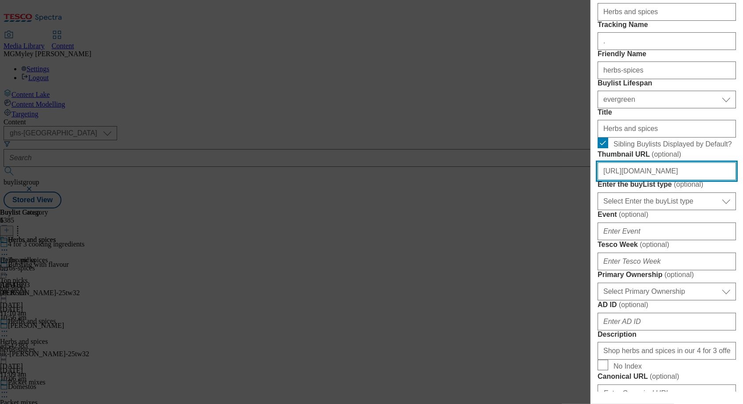
click at [651, 180] on input "[URL][DOMAIN_NAME]" at bounding box center [667, 171] width 138 height 18
paste input "24097e11-0b1e-45e5-9210-0b95f5b60cd6/2532-GHS-BLthumb-246-HerbsSpice"
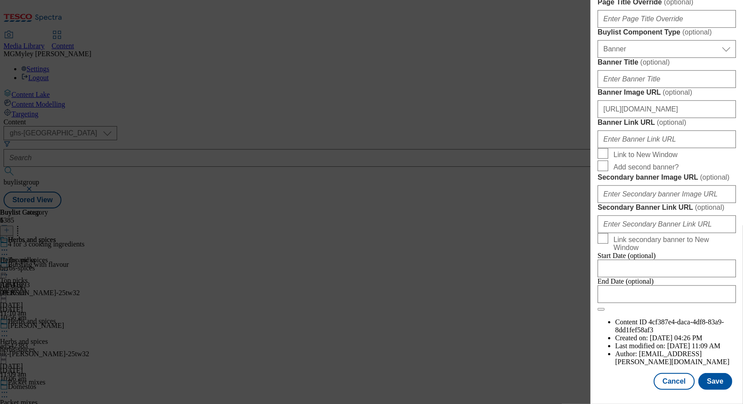
scroll to position [875, 0]
type input "[URL][DOMAIN_NAME]"
click at [721, 386] on button "Save" at bounding box center [716, 381] width 34 height 17
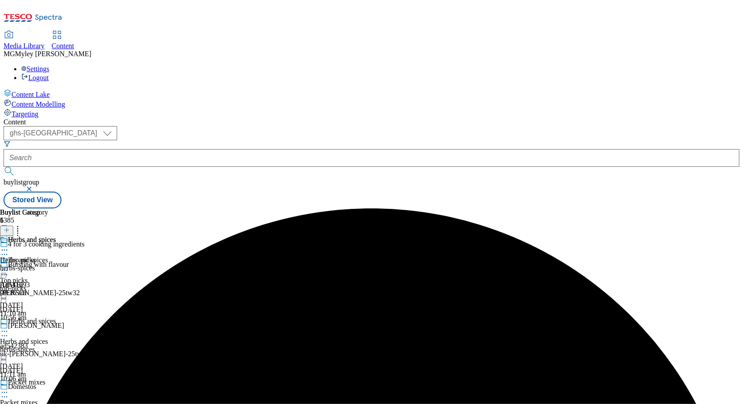
scroll to position [160, 0]
click at [22, 224] on icon at bounding box center [17, 228] width 9 height 9
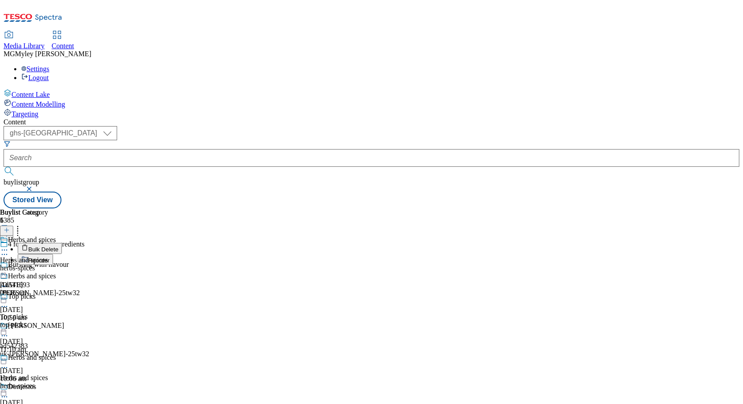
click at [50, 257] on span "Reorder" at bounding box center [38, 260] width 21 height 7
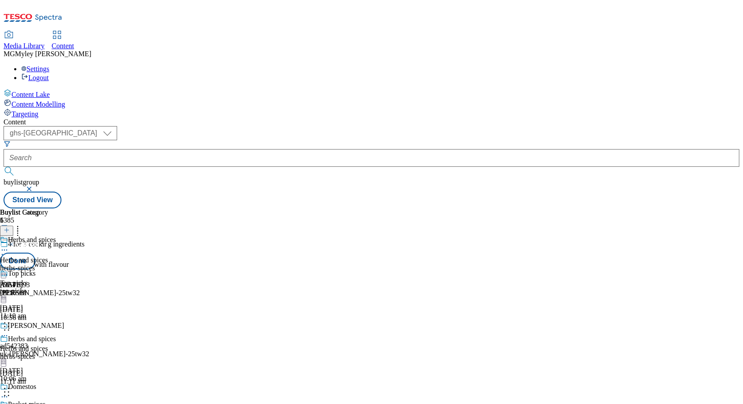
scroll to position [0, 0]
click at [35, 252] on button "Done" at bounding box center [17, 260] width 35 height 17
click at [56, 297] on div "Herbs and spices Herbs and spices herbs-spices [DATE] 09:16 am" at bounding box center [28, 266] width 56 height 61
click at [79, 256] on div "Top picks Top picks top-picks [DATE] 11:10 am" at bounding box center [39, 286] width 79 height 61
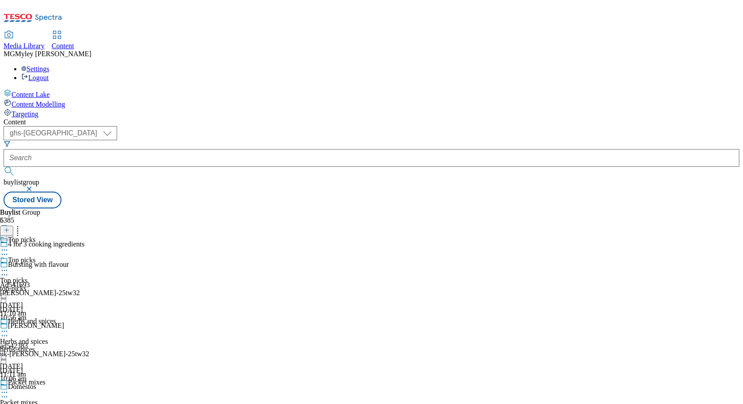
click at [9, 266] on icon at bounding box center [4, 270] width 9 height 9
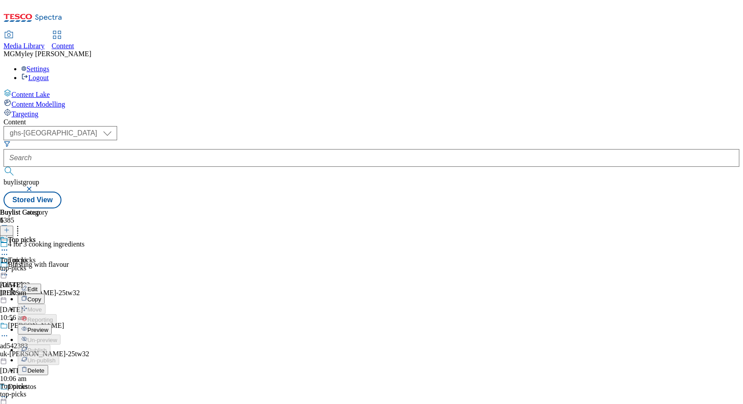
click at [45, 294] on button "Copy" at bounding box center [31, 299] width 27 height 10
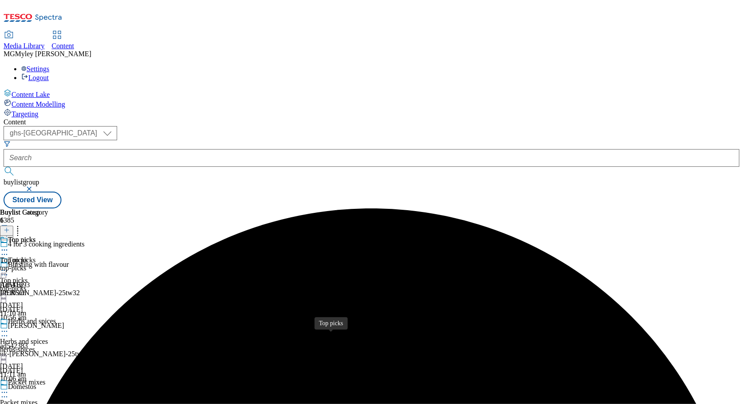
click at [22, 224] on icon at bounding box center [17, 228] width 9 height 9
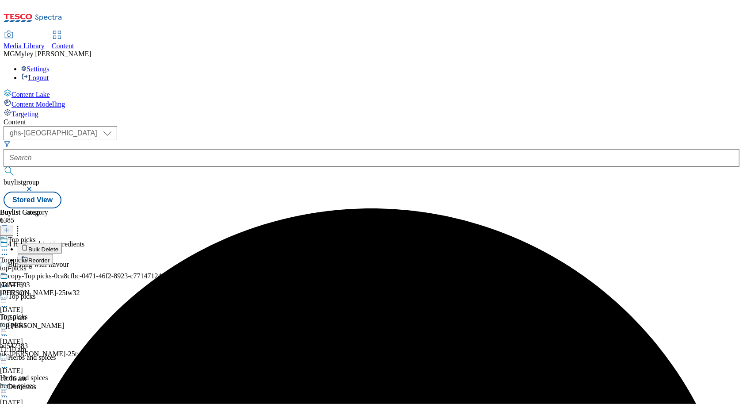
click at [53, 254] on button "Reorder" at bounding box center [35, 259] width 35 height 11
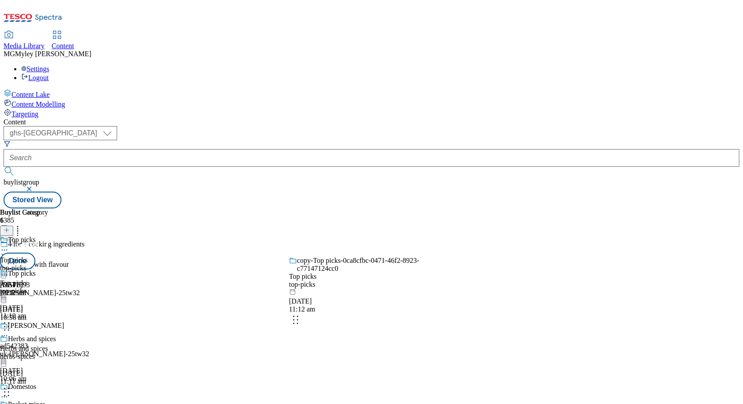
drag, startPoint x: 416, startPoint y: 356, endPoint x: 412, endPoint y: 197, distance: 159.2
click at [412, 198] on body "Icons icon_account icon_add icon_backward_link icon_basket icon_benefits icon_c…" at bounding box center [372, 106] width 736 height 205
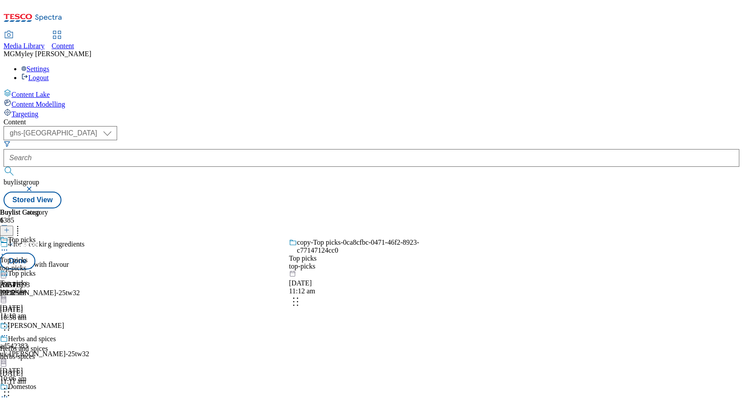
drag, startPoint x: 415, startPoint y: 363, endPoint x: 415, endPoint y: 273, distance: 90.2
click at [415, 208] on body "Icons icon_account icon_add icon_backward_link icon_basket icon_benefits icon_c…" at bounding box center [372, 106] width 736 height 205
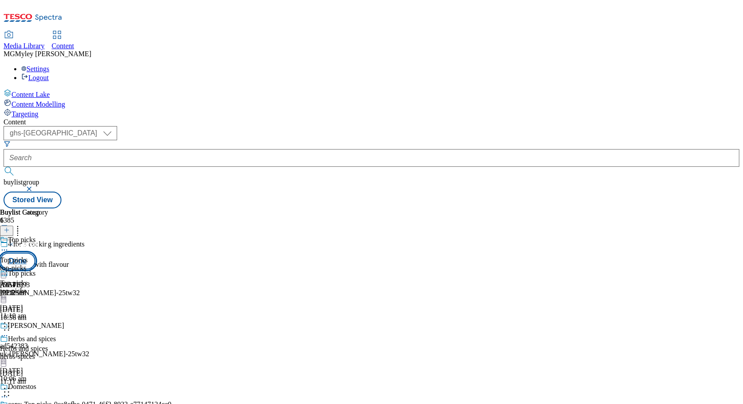
click at [35, 252] on button "Done" at bounding box center [17, 260] width 35 height 17
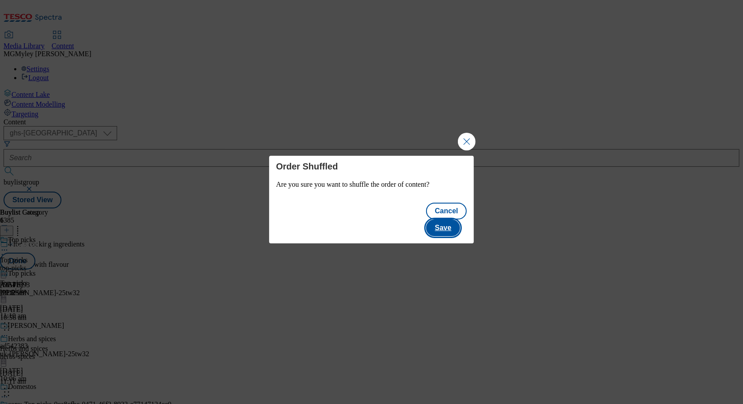
click at [449, 221] on button "Save" at bounding box center [443, 227] width 34 height 17
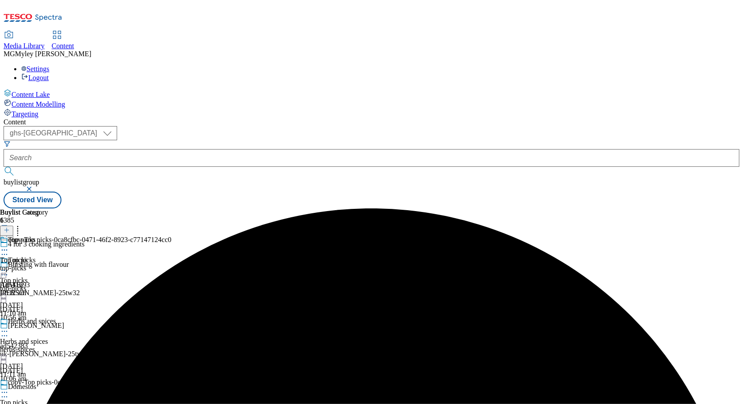
scroll to position [47, 0]
click at [5, 392] on circle at bounding box center [4, 392] width 1 height 1
click at [41, 403] on button "Edit" at bounding box center [29, 410] width 23 height 10
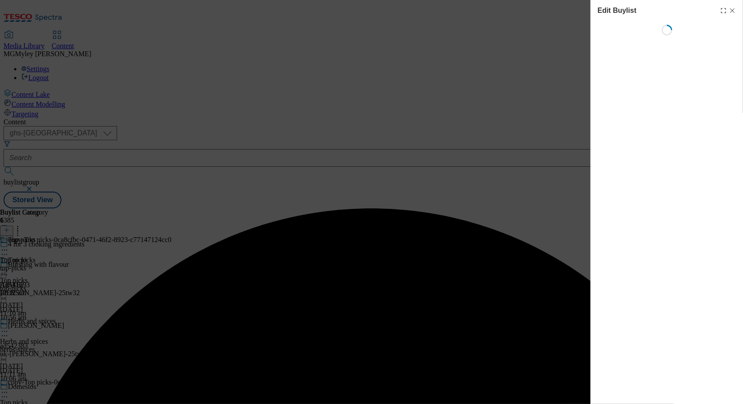
select select "evergreen"
select select "Banner"
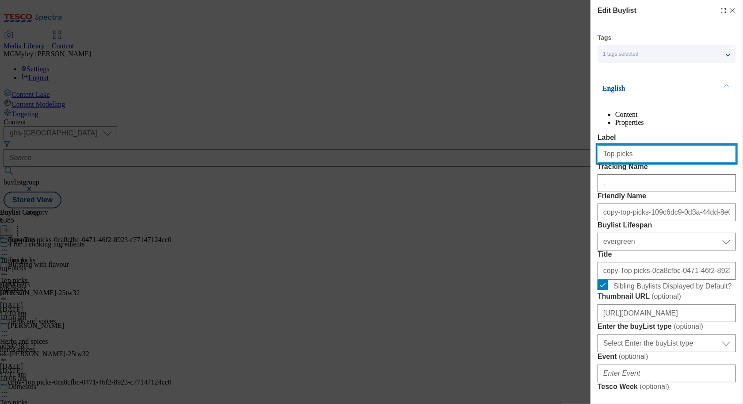
click at [624, 163] on input "Top picks" at bounding box center [667, 154] width 138 height 18
paste input "Pickled vegetables"
type input "Pickled vegetables"
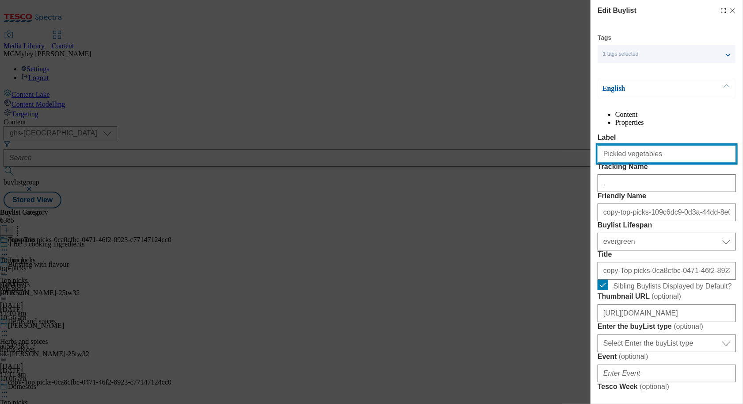
drag, startPoint x: 647, startPoint y: 173, endPoint x: 751, endPoint y: 167, distance: 104.5
click at [743, 167] on html "Icons icon_account icon_add icon_backward_link icon_basket icon_benefits icon_c…" at bounding box center [371, 106] width 743 height 212
click at [657, 163] on input "Pickled vegetables" at bounding box center [667, 154] width 138 height 18
drag, startPoint x: 648, startPoint y: 175, endPoint x: 746, endPoint y: 172, distance: 98.2
click at [743, 172] on html "Icons icon_account icon_add icon_backward_link icon_basket icon_benefits icon_c…" at bounding box center [371, 106] width 743 height 212
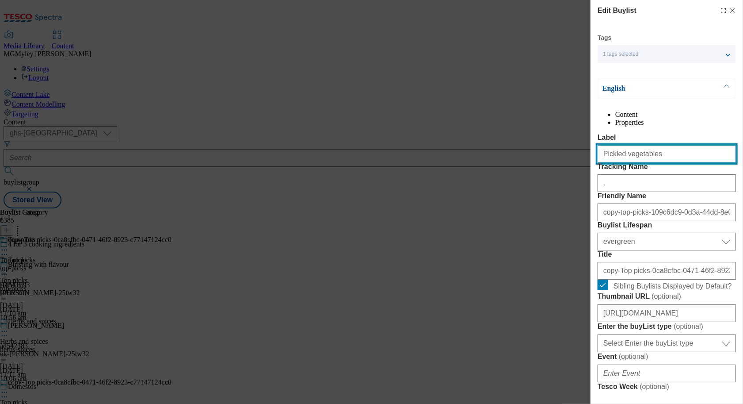
click at [627, 163] on input "Pickled vegetables" at bounding box center [667, 154] width 138 height 18
type input "Pickled vegetables"
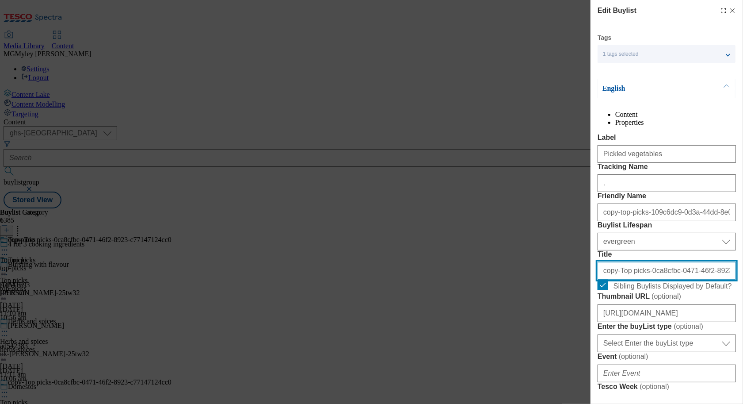
click at [626, 279] on input "copy-Top picks-0ca8cfbc-0471-46f2-8923-c77147124cc0" at bounding box center [667, 271] width 138 height 18
paste input "Pickled vegetables"
type input "Pickled vegetables"
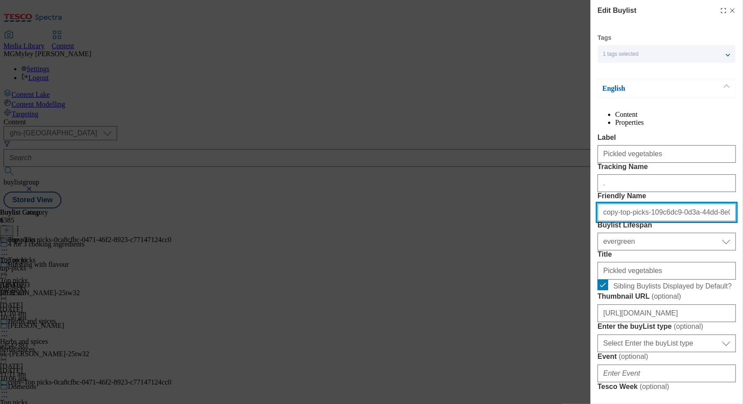
click at [636, 221] on input "copy-top-picks-109c6dc9-0d3a-44dd-8e0c-6524983c09f6" at bounding box center [667, 212] width 138 height 18
paste input "Pickled vegetables"
click at [624, 221] on input "Pickled vegetables" at bounding box center [667, 212] width 138 height 18
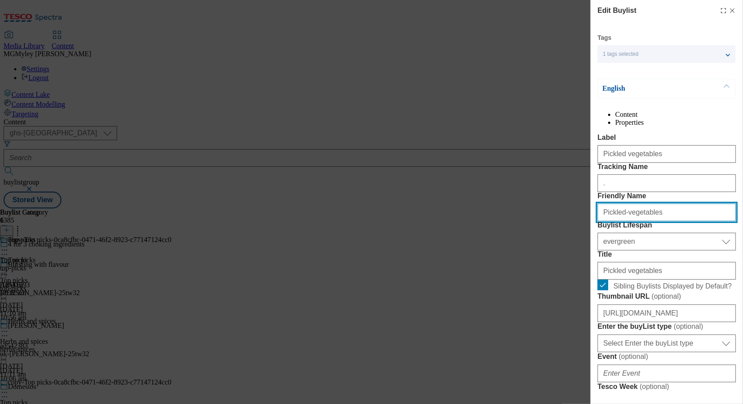
click at [605, 221] on input "Pickled-vegetables" at bounding box center [667, 212] width 138 height 18
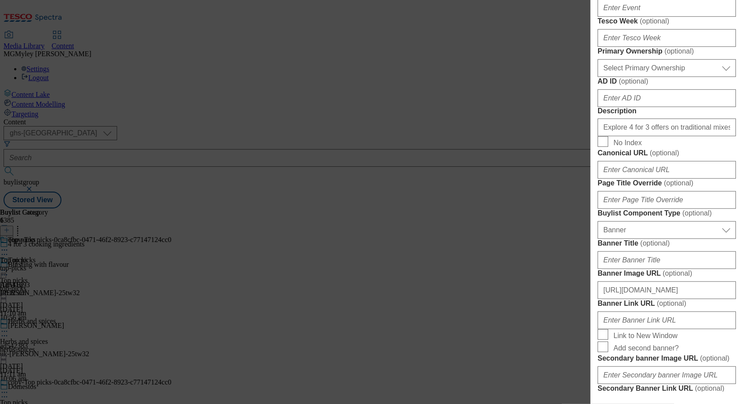
scroll to position [359, 0]
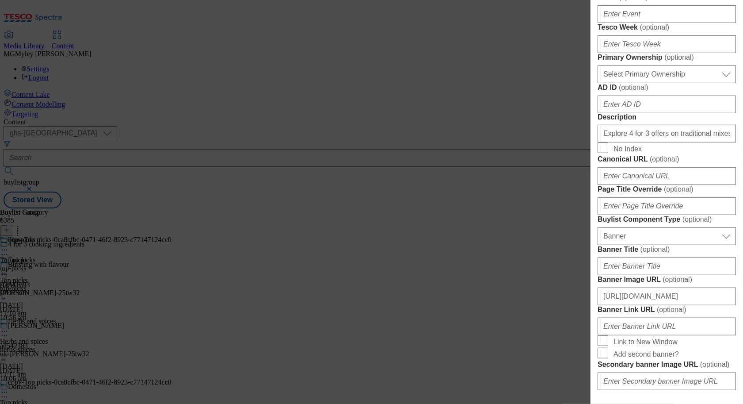
type input "pickled-vegetables"
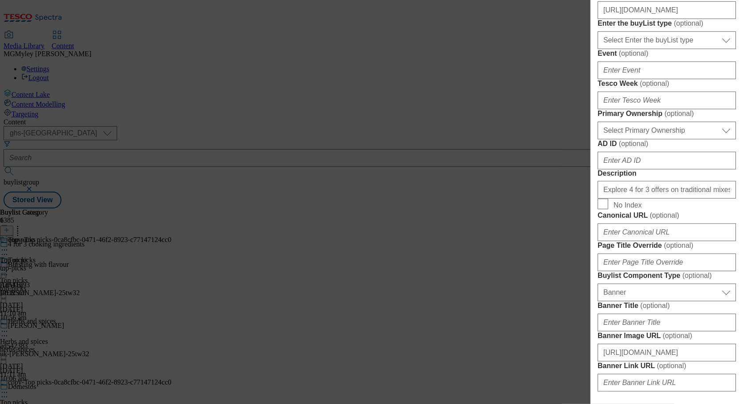
scroll to position [302, 0]
click at [643, 19] on input "[URL][DOMAIN_NAME]" at bounding box center [667, 11] width 138 height 18
paste input "5f6f3764-1a80-45ec-af7c-2fa54ff1c6d2/2532-GHS-BLthumb-246-PickledVegetables.jpe"
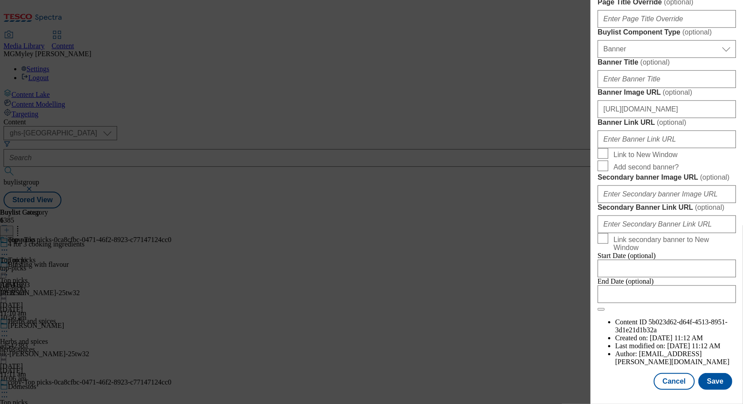
scroll to position [875, 0]
type input "[URL][DOMAIN_NAME]"
click at [717, 384] on button "Save" at bounding box center [716, 381] width 34 height 17
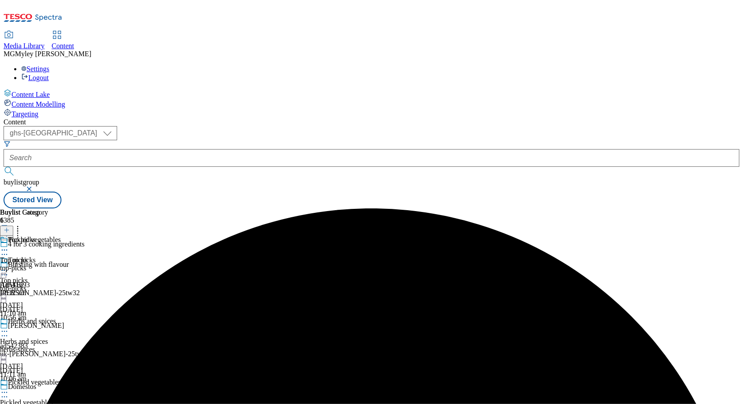
click at [48, 236] on div "Top picks Top picks top-picks [DATE] 11:12 am" at bounding box center [24, 266] width 48 height 61
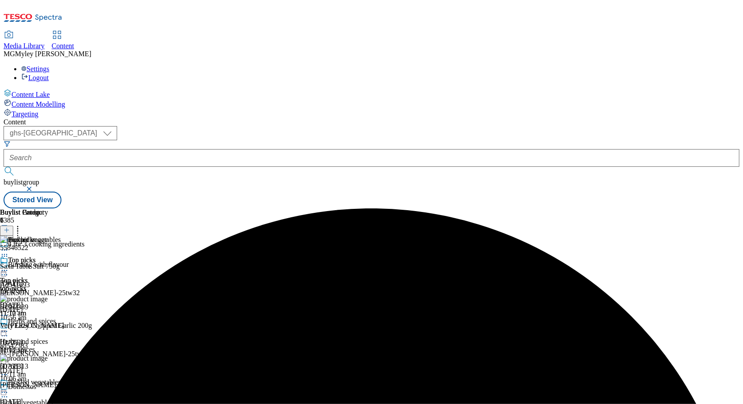
click at [9, 266] on icon at bounding box center [4, 270] width 9 height 9
click at [41, 283] on button "Edit" at bounding box center [29, 288] width 23 height 10
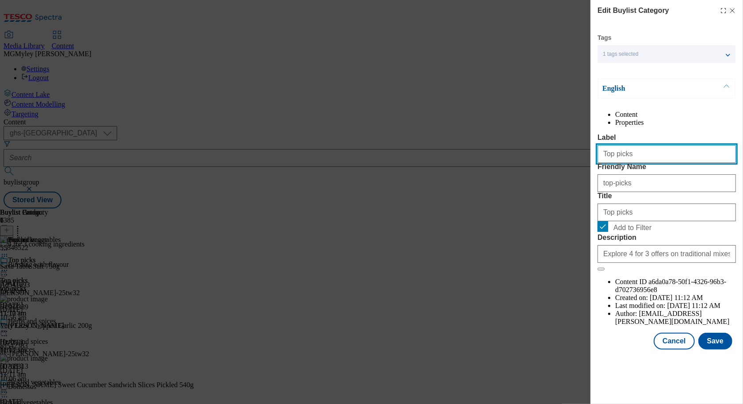
drag, startPoint x: 629, startPoint y: 172, endPoint x: 553, endPoint y: 169, distance: 76.1
click at [553, 169] on div "Edit Buylist Category Tags 1 tags selected buylist category English Content Pro…" at bounding box center [371, 202] width 743 height 404
paste input "Pickled vegetables"
drag, startPoint x: 647, startPoint y: 174, endPoint x: 777, endPoint y: 172, distance: 129.6
click at [743, 172] on html "Icons icon_account icon_add icon_backward_link icon_basket icon_benefits icon_c…" at bounding box center [371, 106] width 743 height 212
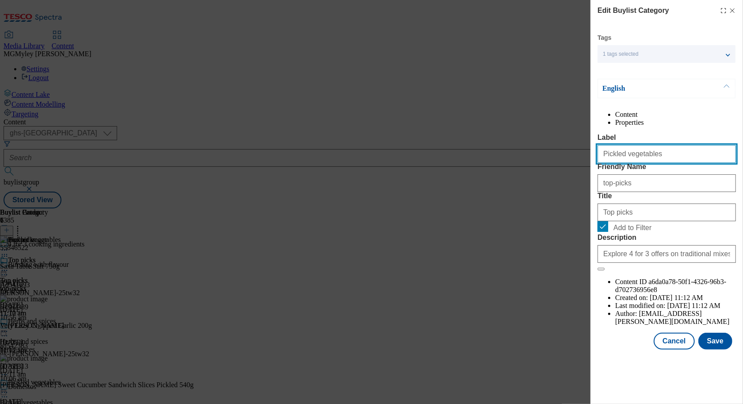
click at [664, 163] on input "Pickled vegetables" at bounding box center [667, 154] width 138 height 18
type input "Pickled vegetables"
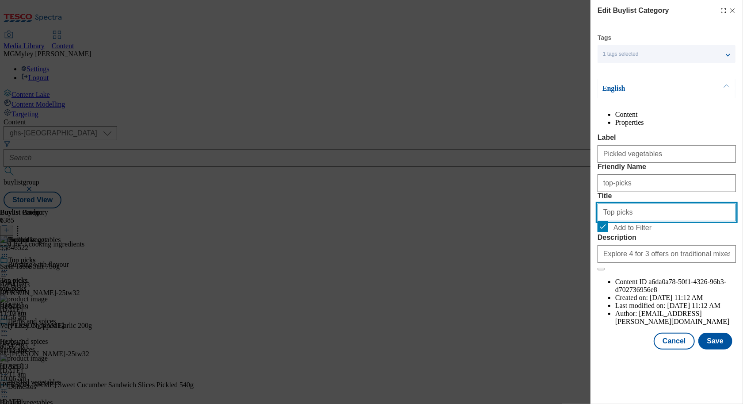
click at [616, 221] on input "Top picks" at bounding box center [667, 212] width 138 height 18
paste input "Pickled vegetable"
type input "Pickled vegetables"
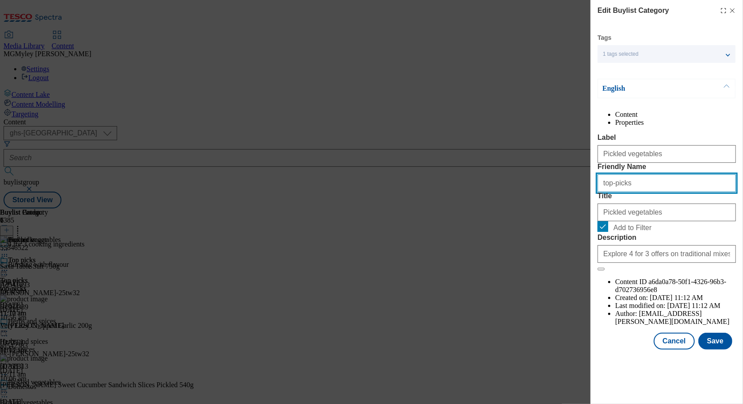
click at [634, 192] on input "top-picks" at bounding box center [667, 183] width 138 height 18
type input "pickled-vegetables"
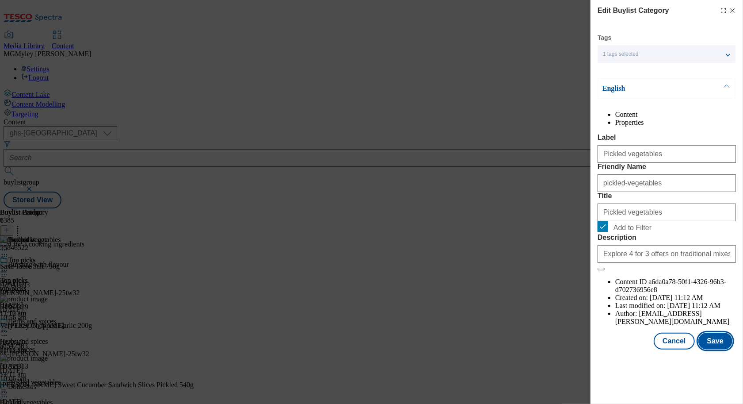
click at [722, 349] on button "Save" at bounding box center [716, 340] width 34 height 17
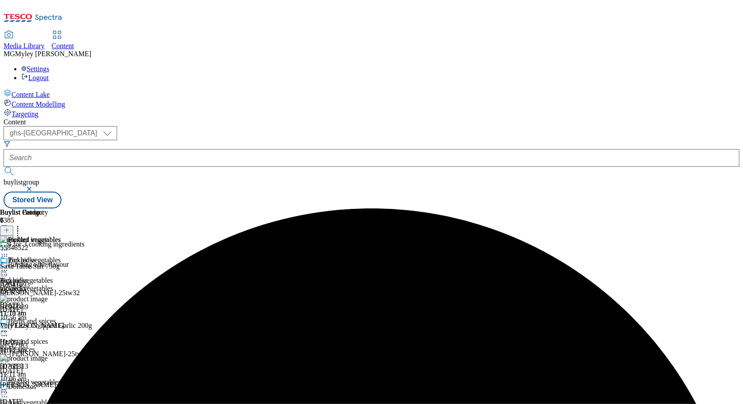
scroll to position [0, 41]
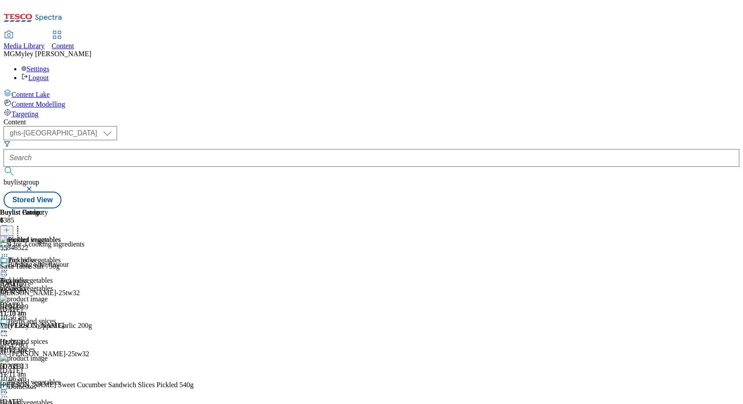
click at [22, 224] on icon at bounding box center [17, 228] width 9 height 9
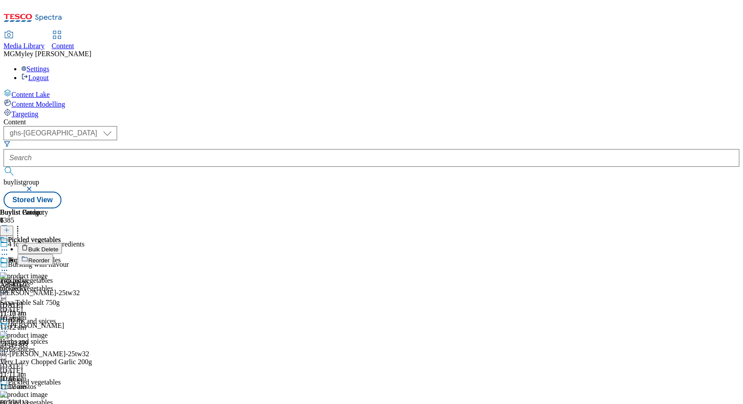
click at [58, 246] on span "Bulk Delete" at bounding box center [43, 249] width 30 height 7
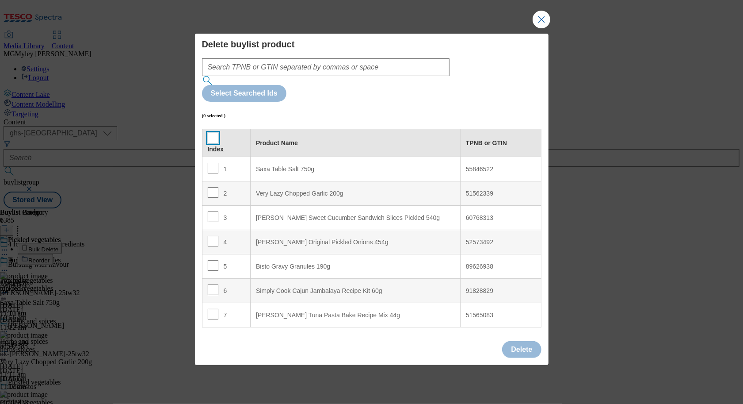
click at [214, 133] on input "Modal" at bounding box center [213, 138] width 11 height 11
checkbox input "true"
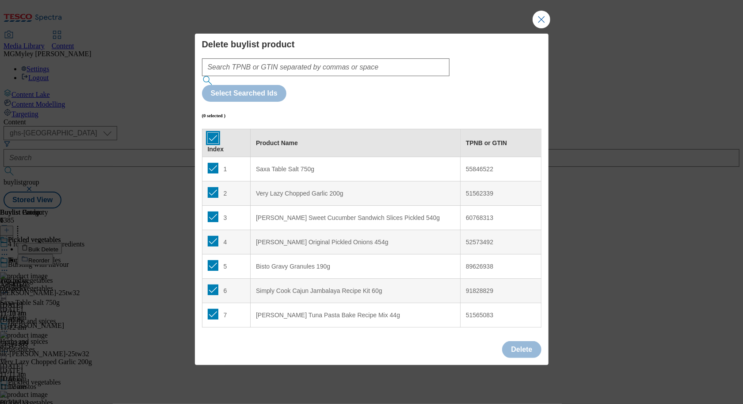
checkbox input "true"
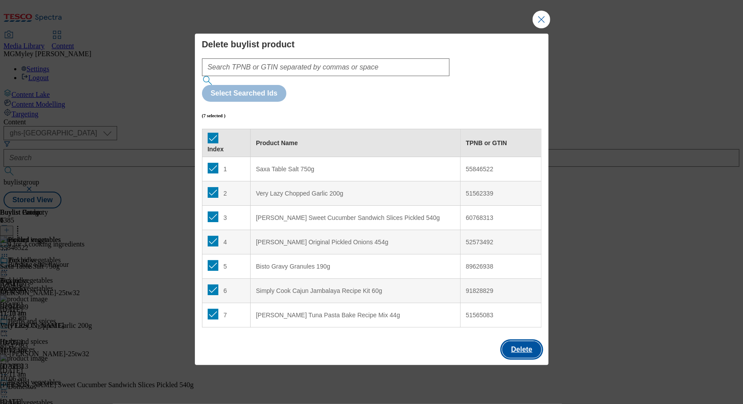
click at [524, 341] on button "Delete" at bounding box center [521, 349] width 39 height 17
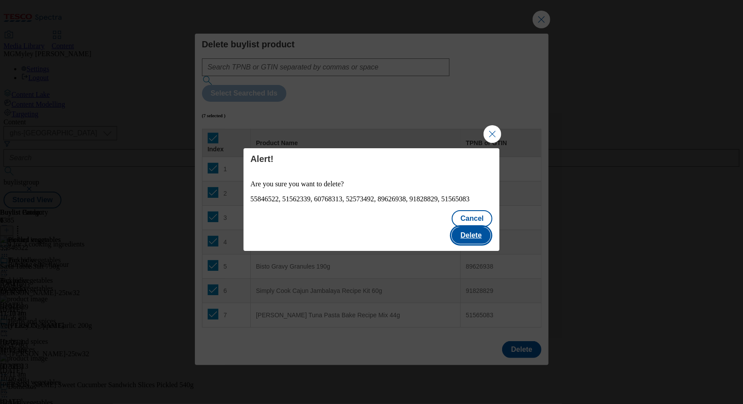
click at [480, 232] on button "Delete" at bounding box center [471, 235] width 39 height 17
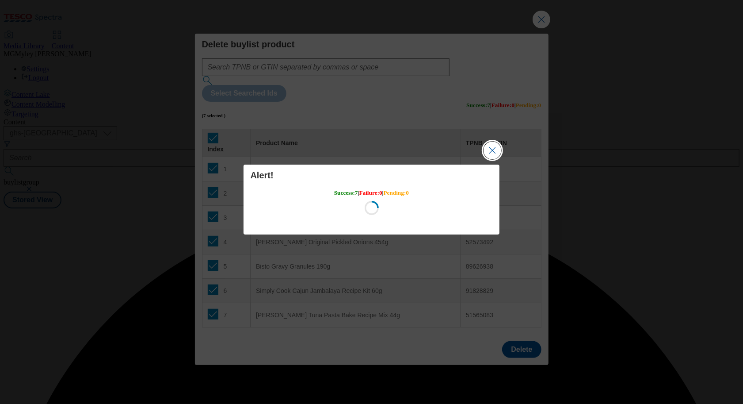
scroll to position [0, 0]
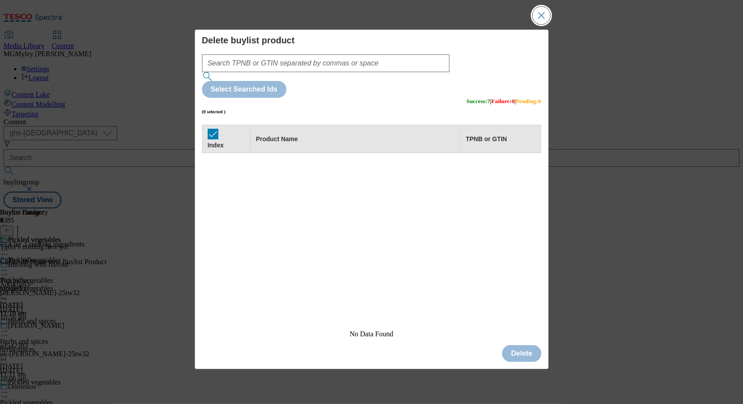
click at [540, 24] on button "Close Modal" at bounding box center [542, 16] width 18 height 18
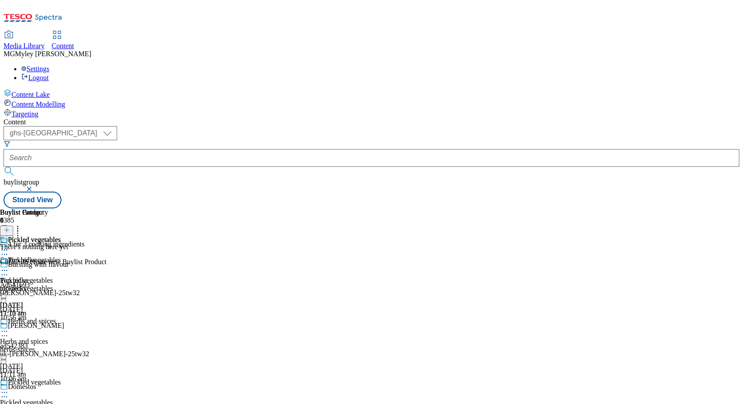
scroll to position [0, 41]
click at [10, 227] on icon at bounding box center [7, 230] width 6 height 6
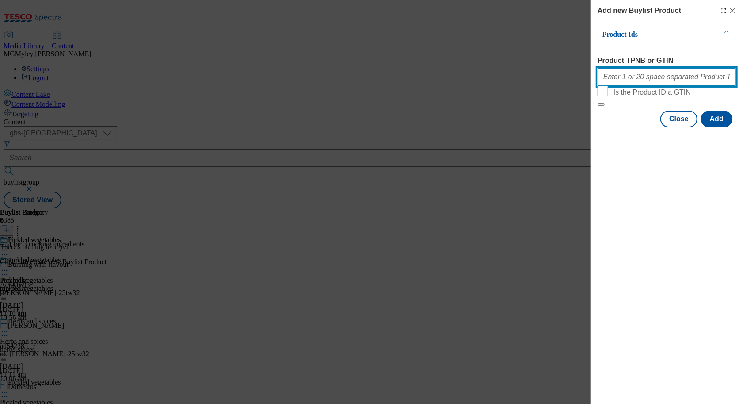
click at [650, 84] on input "Product TPNB or GTIN" at bounding box center [667, 77] width 138 height 18
paste input "51026998 92805066 92130790 92004392 91830313 60768313 52573492 51452090 5100455…"
type input "51026998 92805066 92130790 92004392 91830313 60768313 52573492 51452090 5100455…"
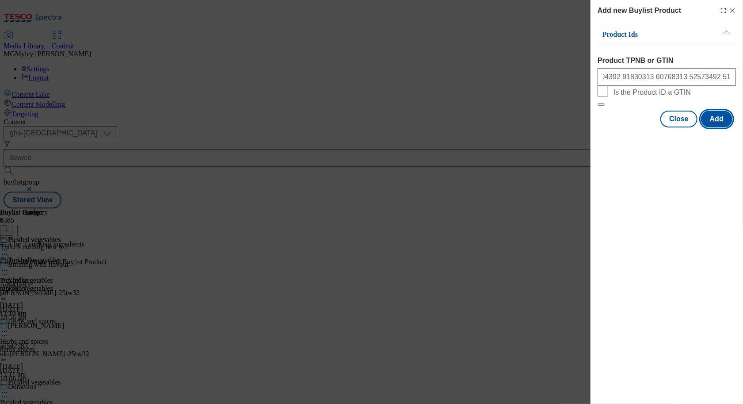
click at [716, 127] on button "Add" at bounding box center [716, 119] width 31 height 17
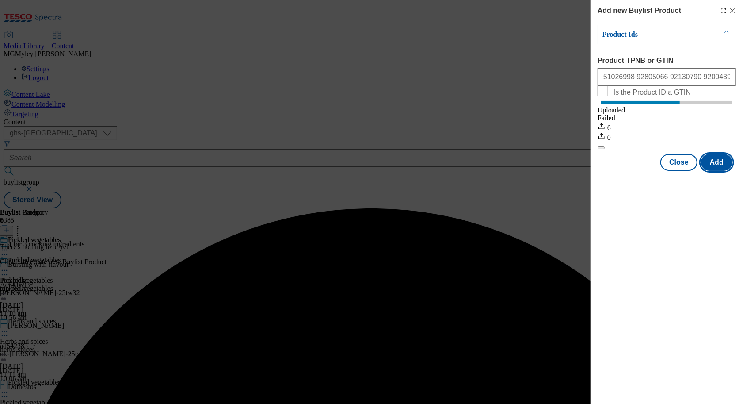
scroll to position [0, 0]
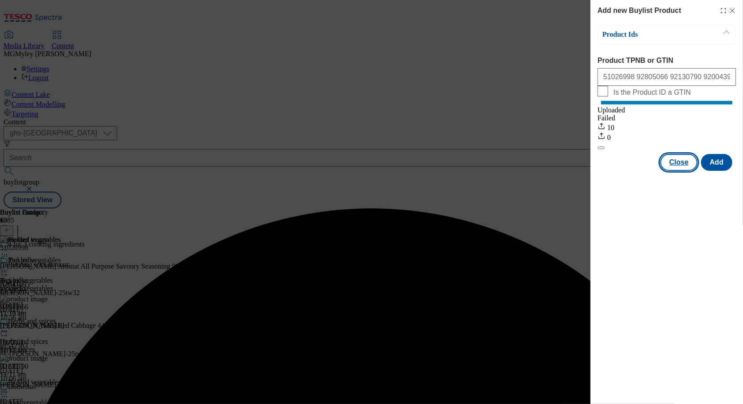
click at [677, 171] on button "Close" at bounding box center [679, 162] width 37 height 17
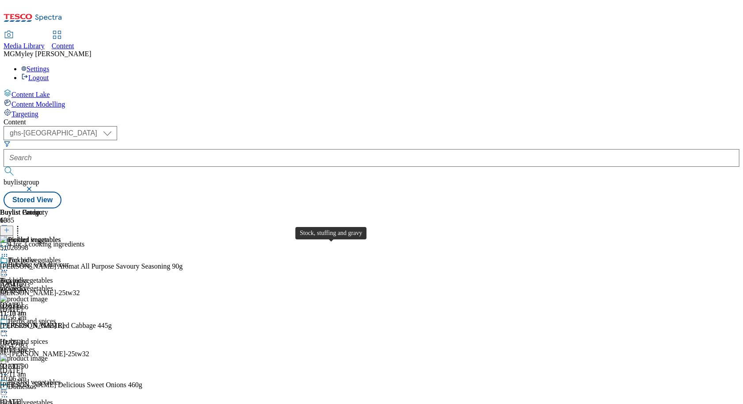
scroll to position [228, 0]
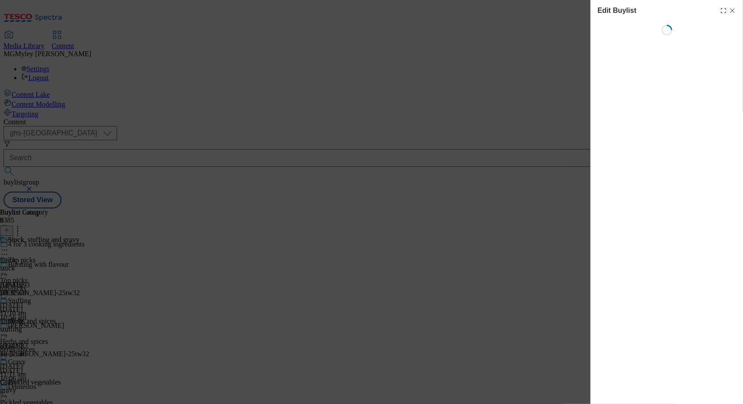
select select "evergreen"
select select "Banner"
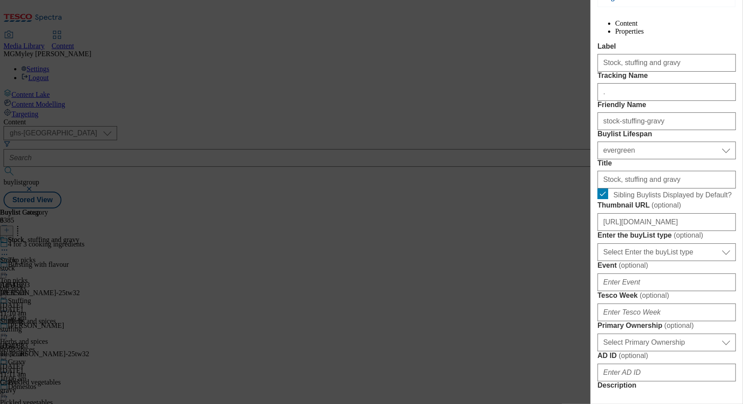
scroll to position [135, 0]
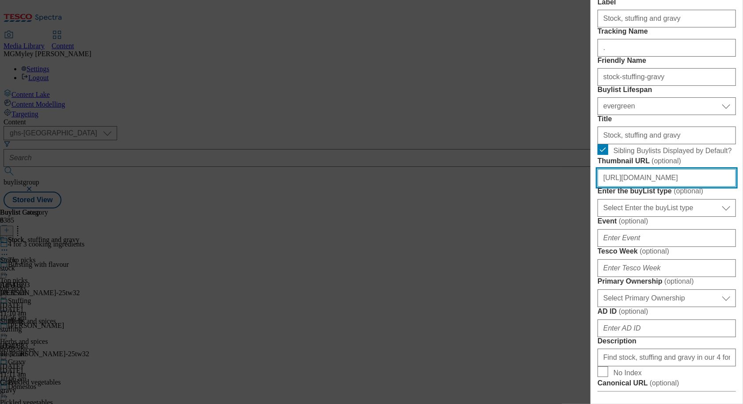
click at [666, 187] on input "[URL][DOMAIN_NAME]" at bounding box center [667, 178] width 138 height 18
paste input "ab16d7e3-4835-494b-aefb-713944a66ff0/2532-GHS-BLthumb-246-Stock"
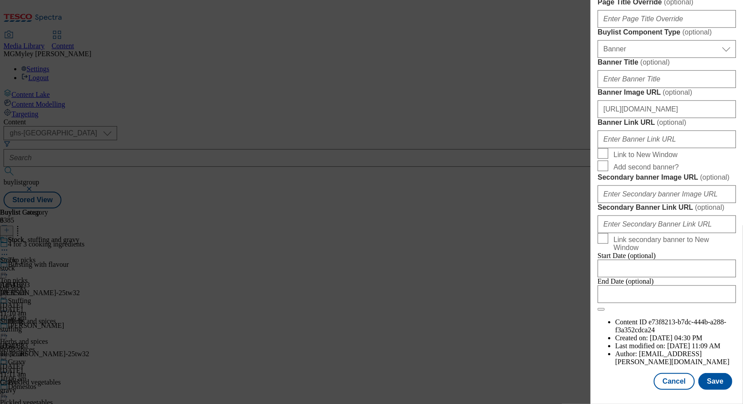
scroll to position [875, 0]
type input "[URL][DOMAIN_NAME]"
click at [719, 381] on button "Save" at bounding box center [716, 381] width 34 height 17
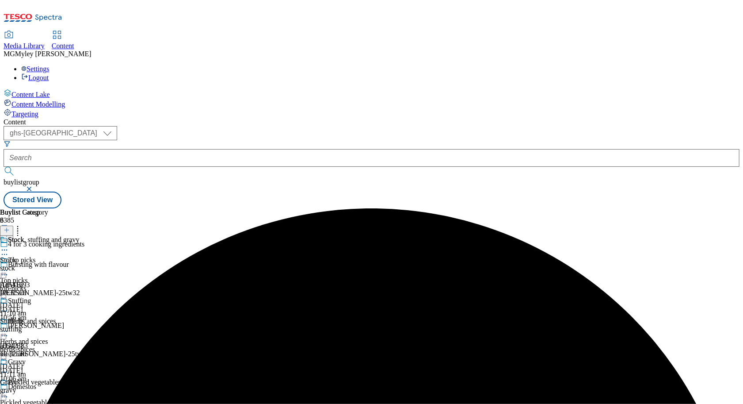
click at [22, 224] on icon at bounding box center [17, 228] width 9 height 9
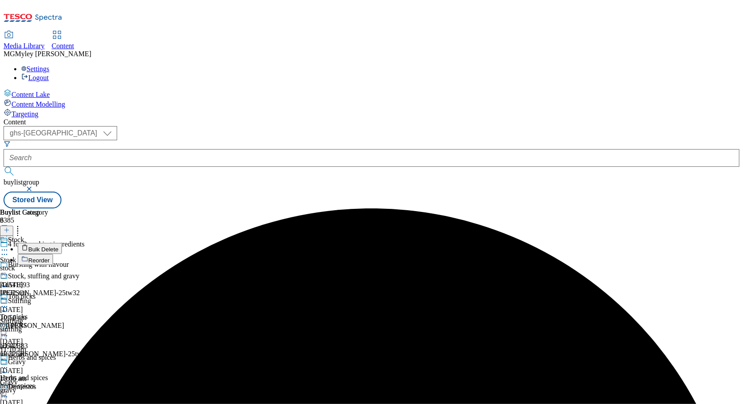
click at [53, 254] on button "Reorder" at bounding box center [35, 259] width 35 height 11
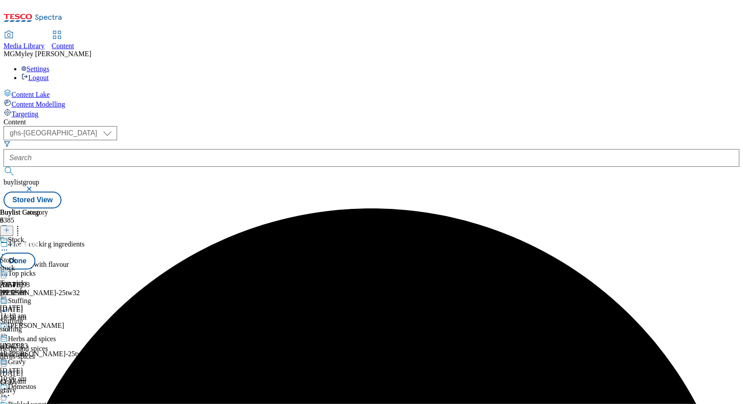
scroll to position [185, 0]
drag, startPoint x: 418, startPoint y: 346, endPoint x: 418, endPoint y: 277, distance: 69.4
click at [418, 208] on body "Icons icon_account icon_add icon_backward_link icon_basket icon_benefits icon_c…" at bounding box center [372, 106] width 736 height 205
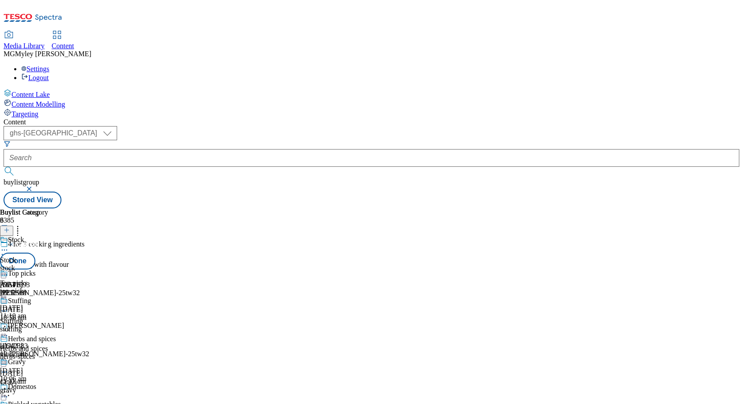
scroll to position [89, 0]
click at [35, 252] on button "Done" at bounding box center [17, 260] width 35 height 17
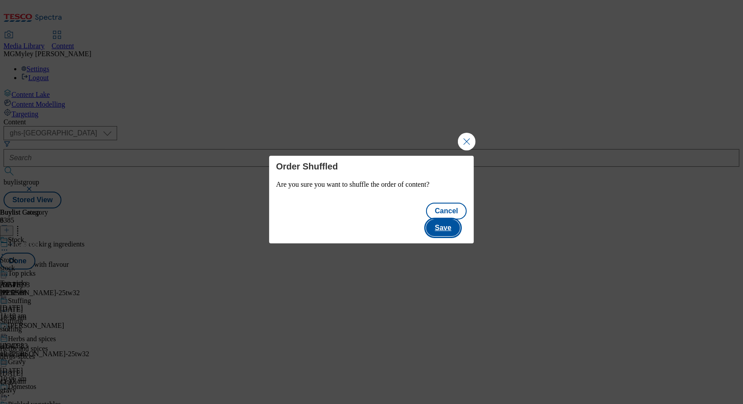
click at [447, 228] on button "Save" at bounding box center [443, 227] width 34 height 17
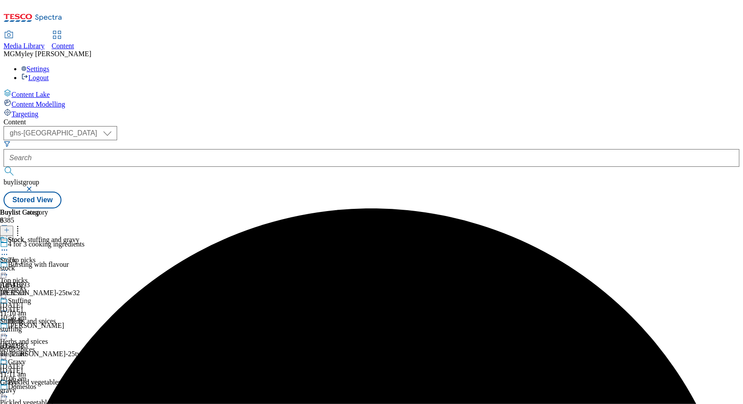
scroll to position [266, 0]
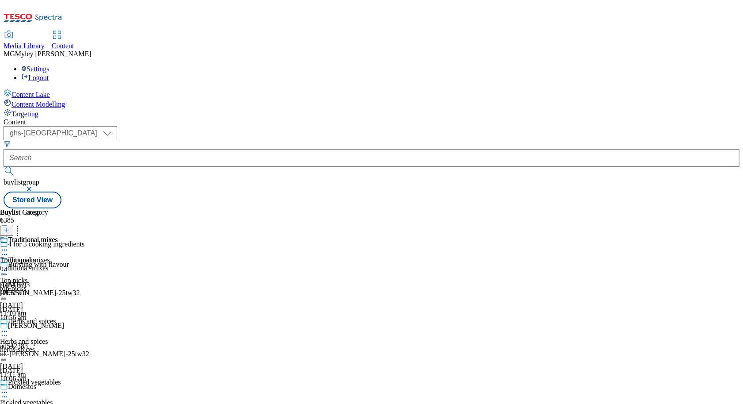
scroll to position [266, 0]
click at [58, 297] on div "Traditional mixes Traditional mixes traditional-mixes [DATE] 10:32 am" at bounding box center [29, 266] width 58 height 61
click at [79, 284] on div "top-picks" at bounding box center [39, 288] width 79 height 8
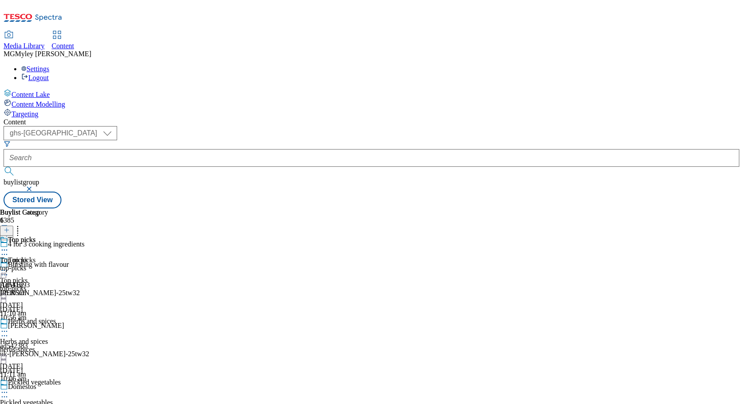
click at [9, 266] on icon at bounding box center [4, 270] width 9 height 9
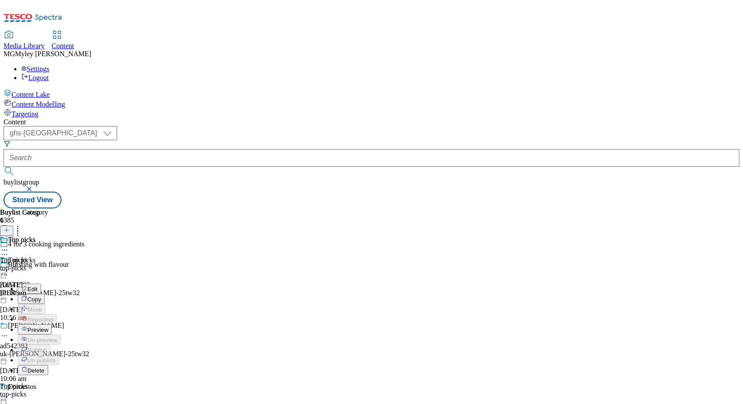
click at [48, 326] on span "Preview" at bounding box center [37, 329] width 21 height 7
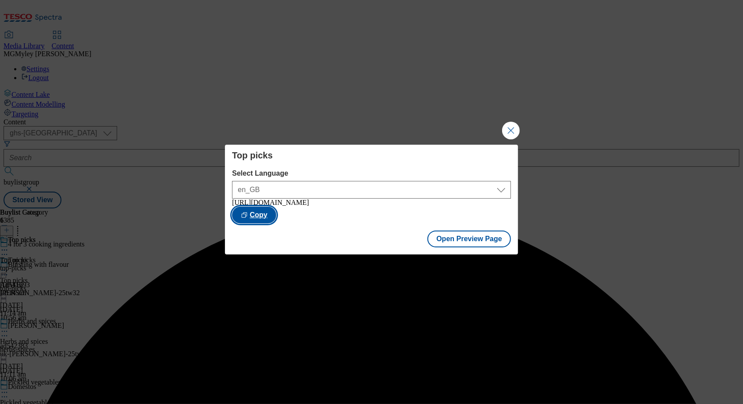
click at [276, 214] on button "Copy" at bounding box center [254, 214] width 44 height 17
click at [463, 247] on button "Open Preview Page" at bounding box center [470, 238] width 84 height 17
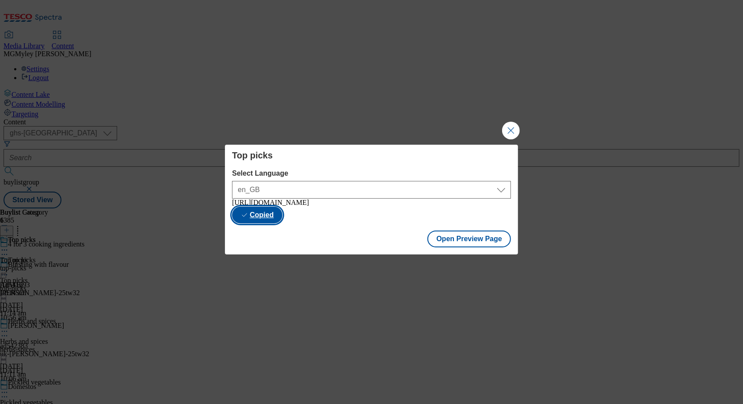
click at [283, 215] on button "Copied" at bounding box center [257, 214] width 50 height 17
click at [516, 126] on button "Close Modal" at bounding box center [511, 131] width 18 height 18
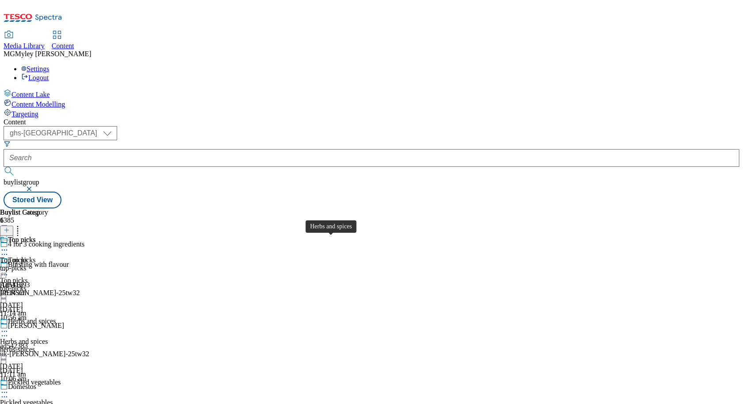
click at [48, 337] on div "Herbs and spices" at bounding box center [24, 341] width 48 height 8
click at [9, 327] on icon at bounding box center [4, 331] width 9 height 9
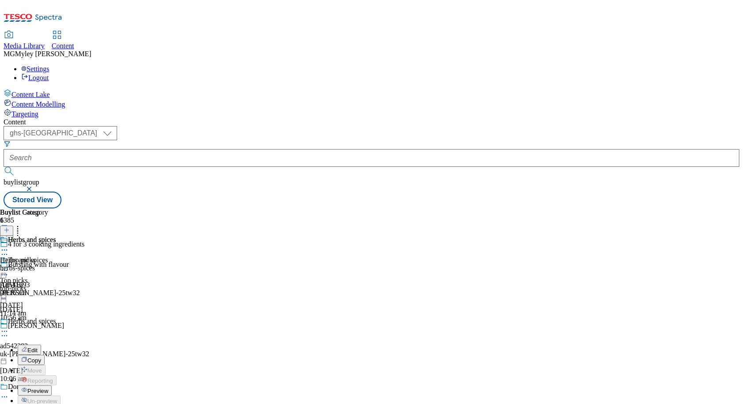
click at [48, 387] on span "Preview" at bounding box center [37, 390] width 21 height 7
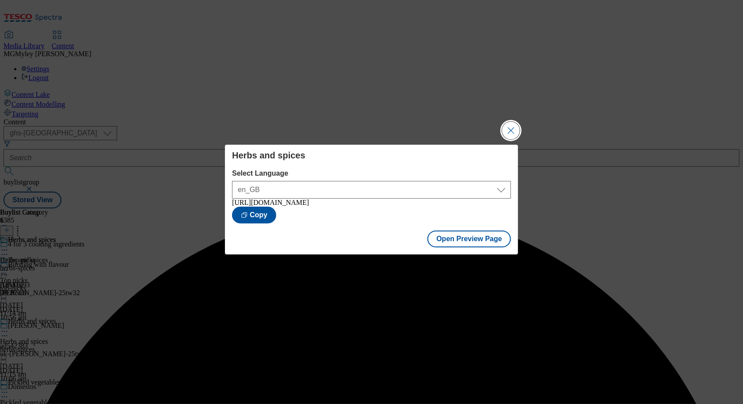
click at [503, 133] on button "Close Modal" at bounding box center [511, 131] width 18 height 18
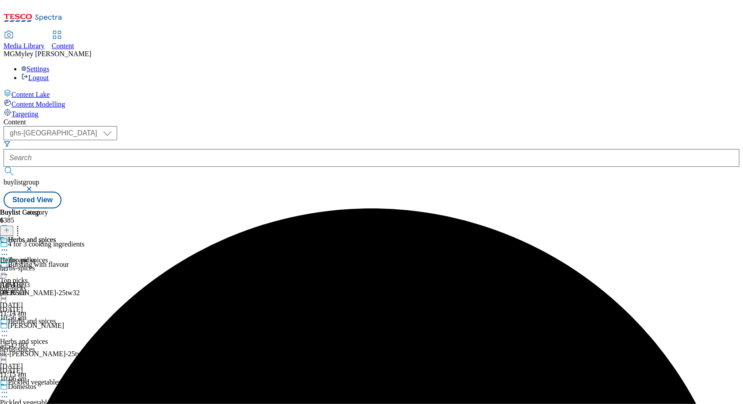
click at [61, 378] on span "Pickled vegetables" at bounding box center [34, 383] width 53 height 10
click at [9, 388] on icon at bounding box center [4, 392] width 9 height 9
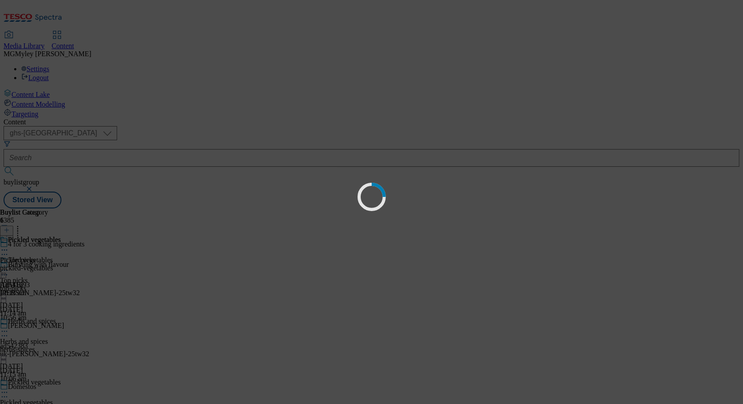
scroll to position [0, 0]
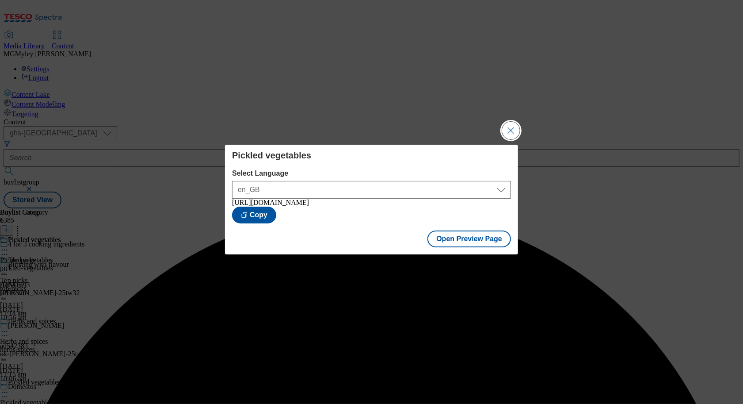
click at [508, 130] on button "Close Modal" at bounding box center [511, 131] width 18 height 18
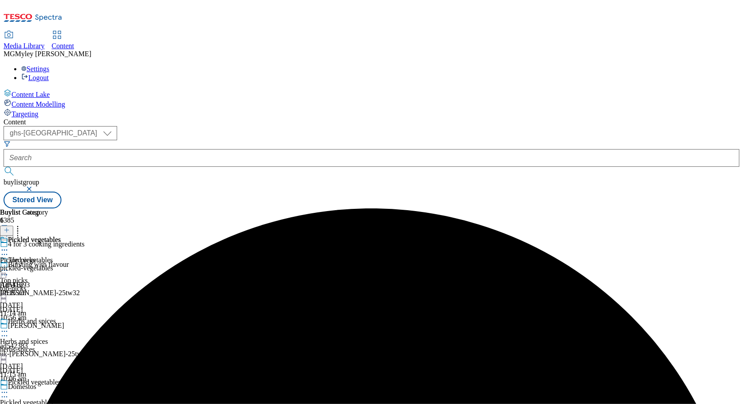
scroll to position [227, 0]
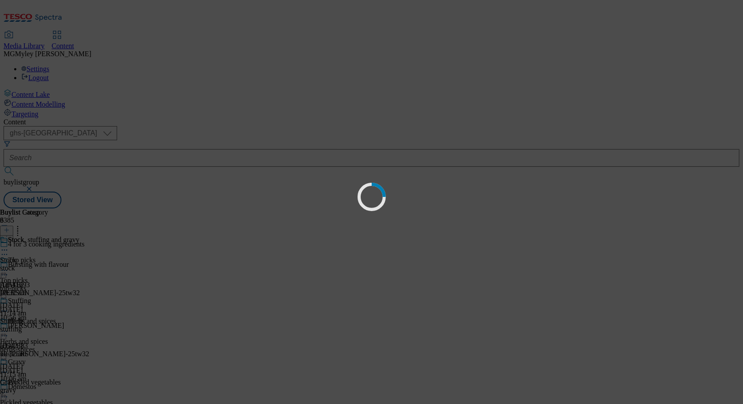
scroll to position [0, 0]
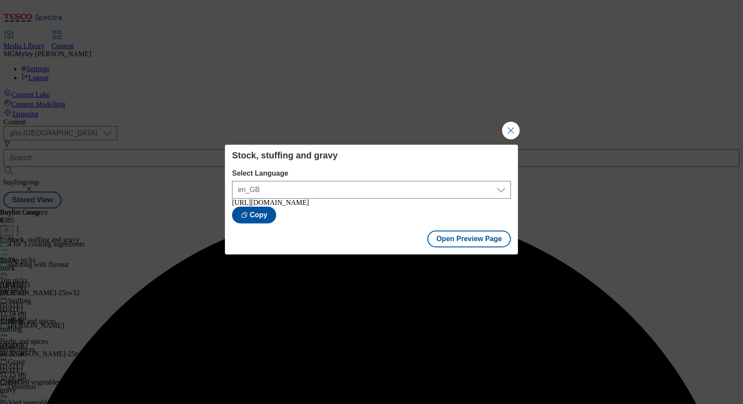
click at [512, 116] on div "Stock, stuffing and gravy Select Language en_GB en_GB [URL][DOMAIN_NAME] Copy O…" at bounding box center [371, 202] width 743 height 404
click at [512, 127] on button "Close Modal" at bounding box center [511, 131] width 18 height 18
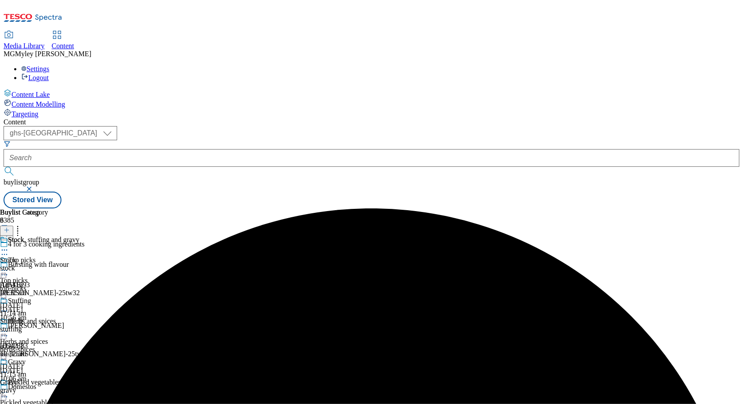
scroll to position [266, 0]
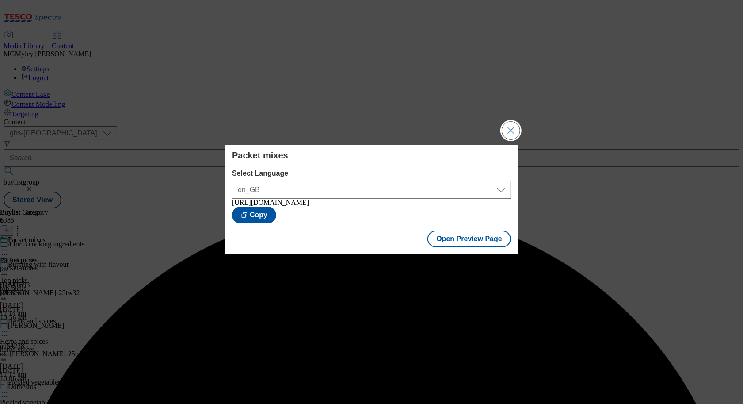
click at [519, 126] on button "Close Modal" at bounding box center [511, 131] width 18 height 18
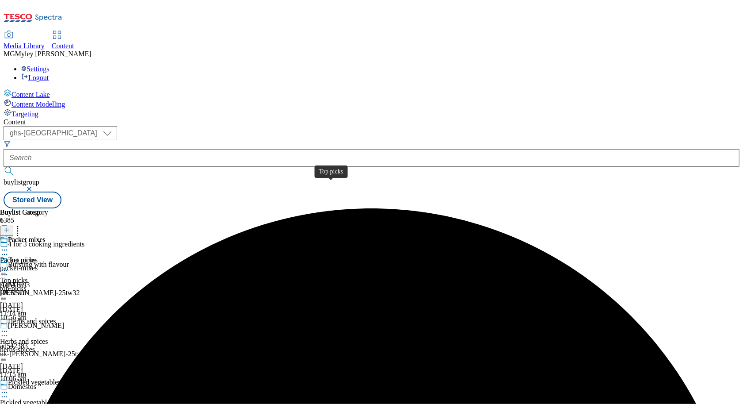
click at [27, 276] on div "Top picks" at bounding box center [13, 280] width 27 height 8
click at [9, 266] on icon at bounding box center [4, 270] width 9 height 9
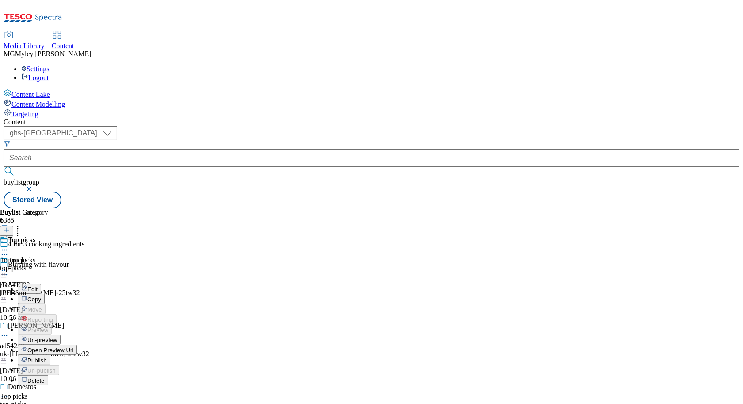
click at [79, 283] on li "Edit" at bounding box center [48, 288] width 61 height 10
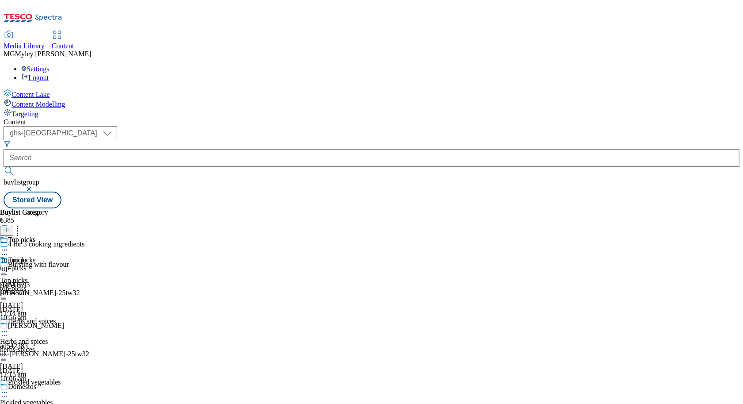
click at [9, 266] on icon at bounding box center [4, 270] width 9 height 9
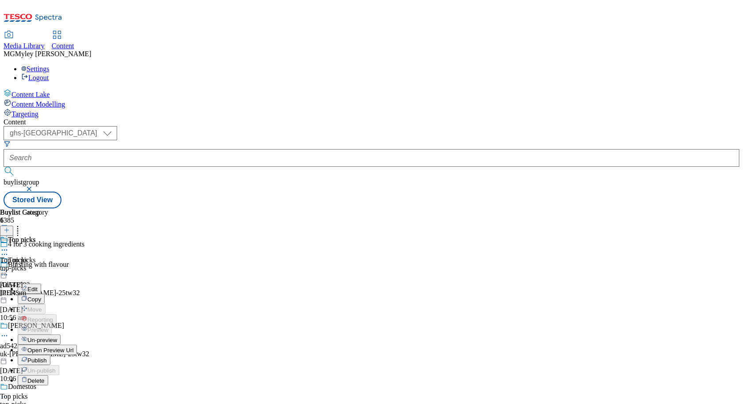
click at [27, 285] on icon at bounding box center [24, 288] width 6 height 6
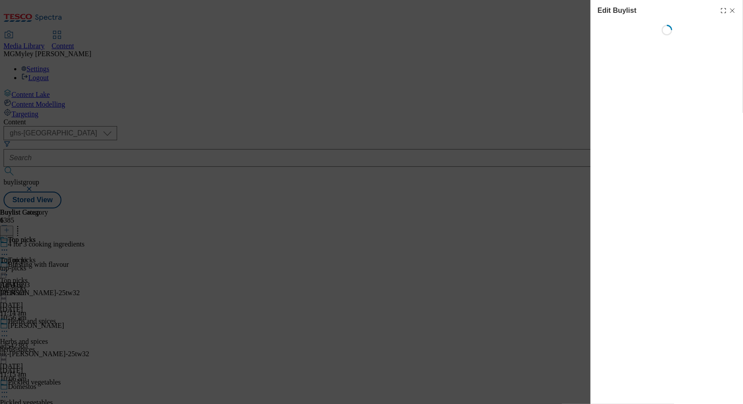
select select "evergreen"
select select "Banner"
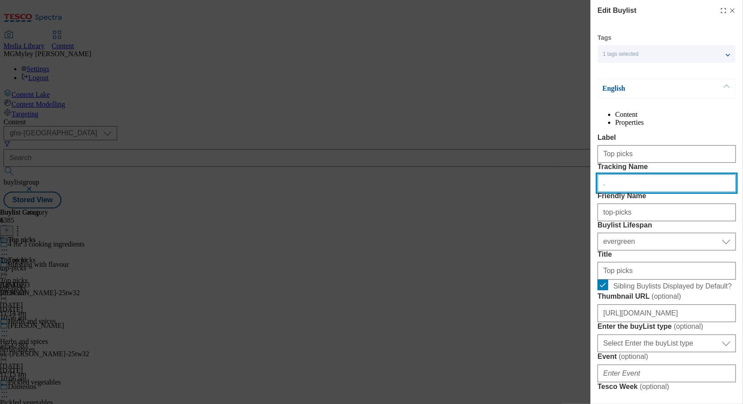
click at [629, 192] on input "." at bounding box center [667, 183] width 138 height 18
paste input "Modal"
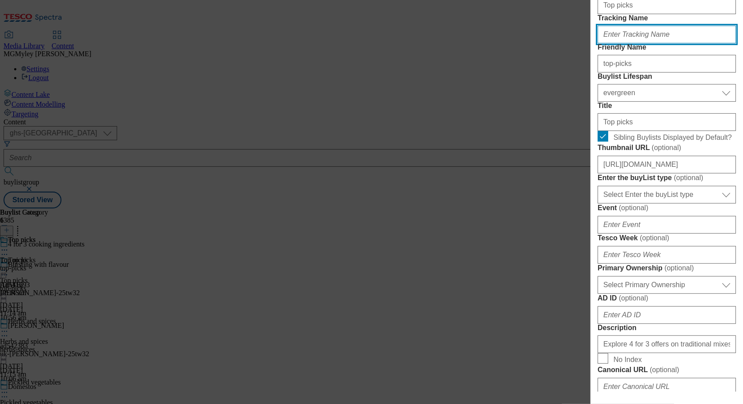
scroll to position [147, 0]
paste input "cooking_ingredients_top_picks"
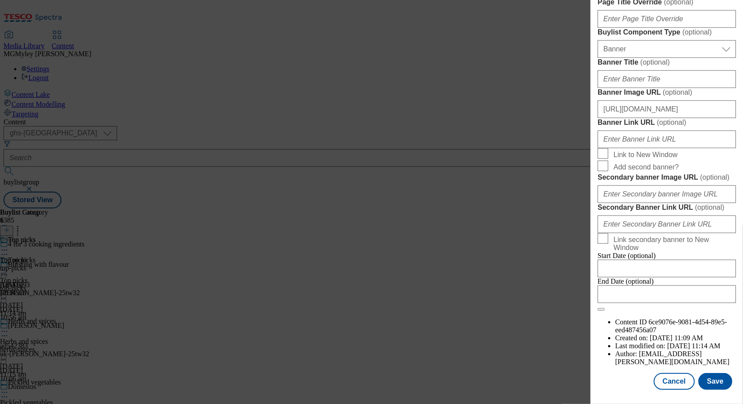
scroll to position [875, 0]
type input "cooking_ingredients_top_picks"
click at [716, 379] on button "Save" at bounding box center [716, 381] width 34 height 17
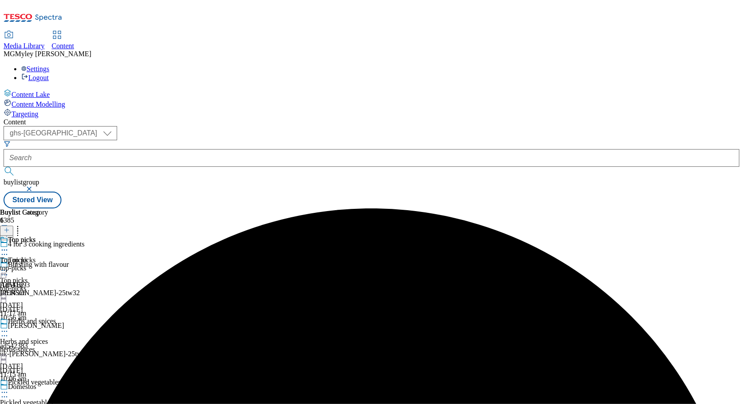
click at [79, 317] on div "Herbs and spices Herbs and spices herbs-spices [DATE] 11:15 am" at bounding box center [39, 347] width 79 height 61
click at [8, 331] on circle at bounding box center [6, 331] width 1 height 1
click at [38, 347] on span "Edit" at bounding box center [32, 350] width 10 height 7
select select "evergreen"
select select "Banner"
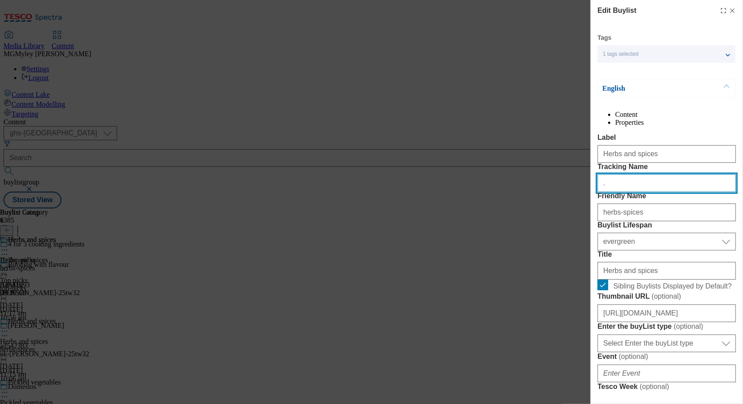
click at [629, 192] on input "." at bounding box center [667, 183] width 138 height 18
paste input "cooking_ingredients_herbs_and_spices"
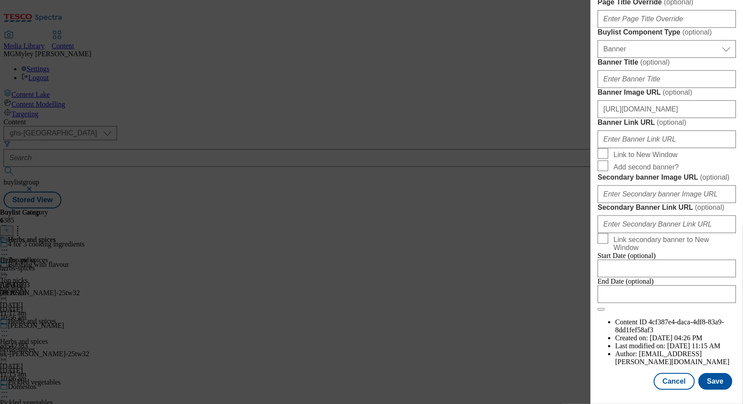
scroll to position [874, 0]
click at [723, 393] on div "Modal" at bounding box center [667, 397] width 153 height 12
click at [719, 382] on button "Save" at bounding box center [716, 381] width 34 height 17
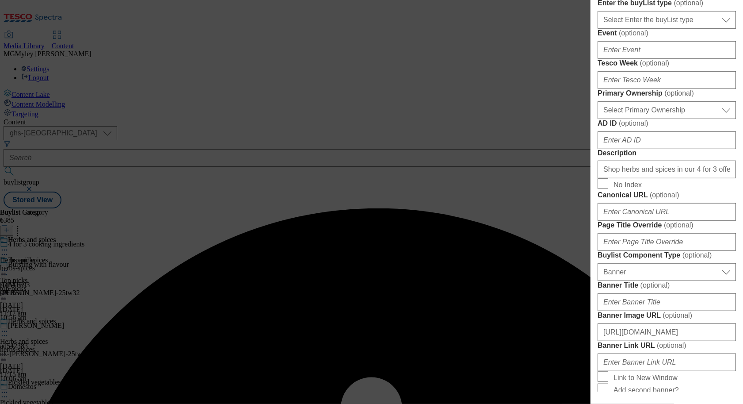
scroll to position [0, 0]
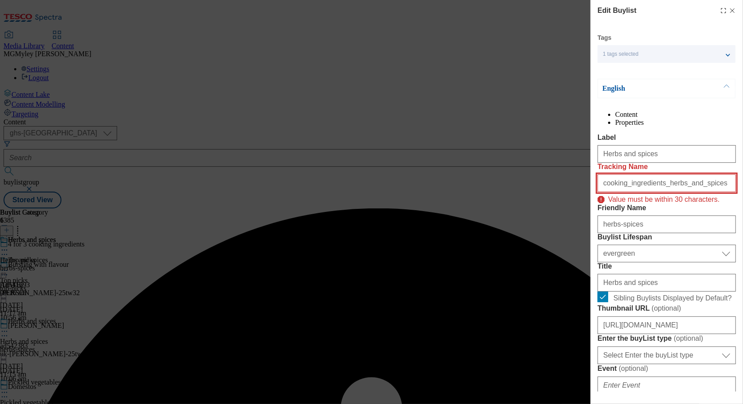
click at [626, 192] on input "cooking_ingredients_herbs_and_spices" at bounding box center [667, 183] width 138 height 18
click at [712, 192] on input "cooking_ingredients_herbs_and_spices" at bounding box center [667, 183] width 138 height 18
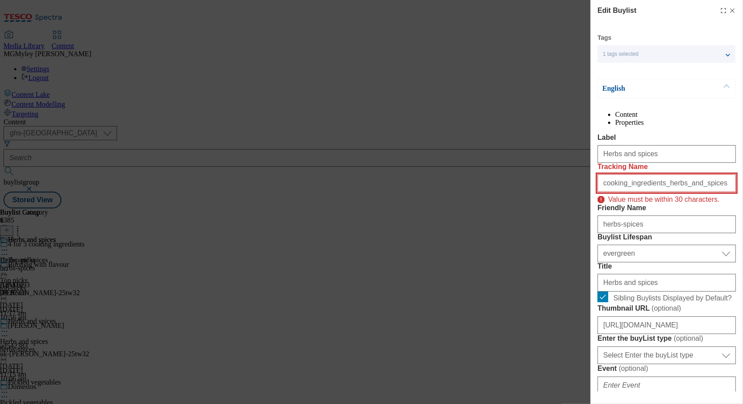
click at [676, 192] on input "cooking_ingredients_herbs_and_spices" at bounding box center [667, 183] width 138 height 18
click at [678, 192] on input "cooking_ingredients_herbs_and_spices" at bounding box center [667, 183] width 138 height 18
click at [677, 192] on input "cooking_ingredients_herbs_and_spices" at bounding box center [667, 183] width 138 height 18
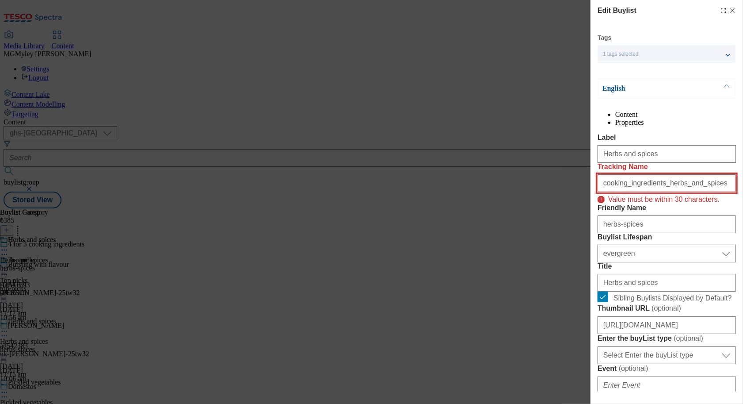
click at [677, 192] on input "cooking_ingredients_herbs_and_spices" at bounding box center [667, 183] width 138 height 18
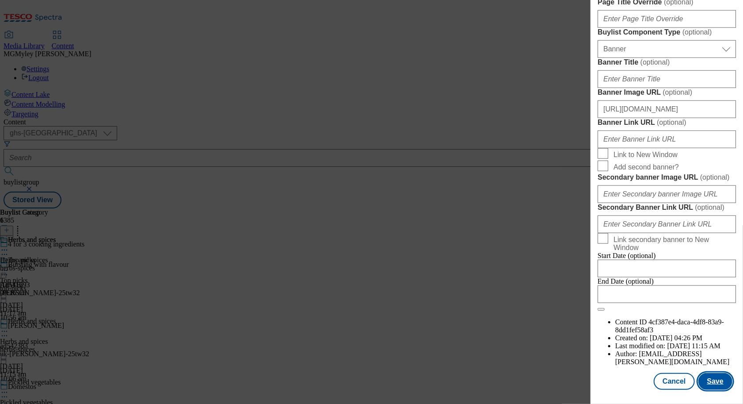
click at [720, 382] on button "Save" at bounding box center [716, 381] width 34 height 17
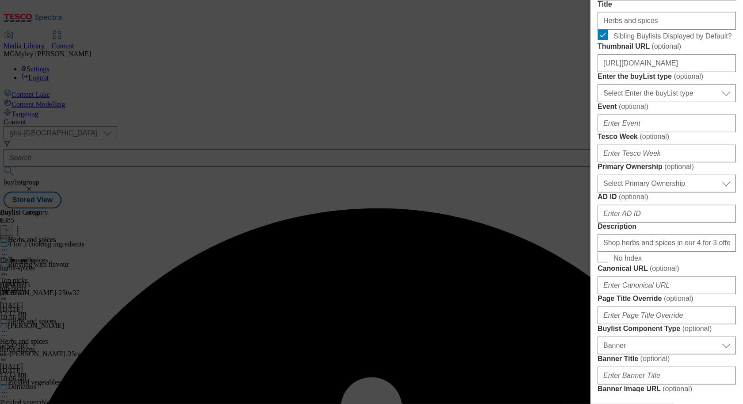
scroll to position [36, 0]
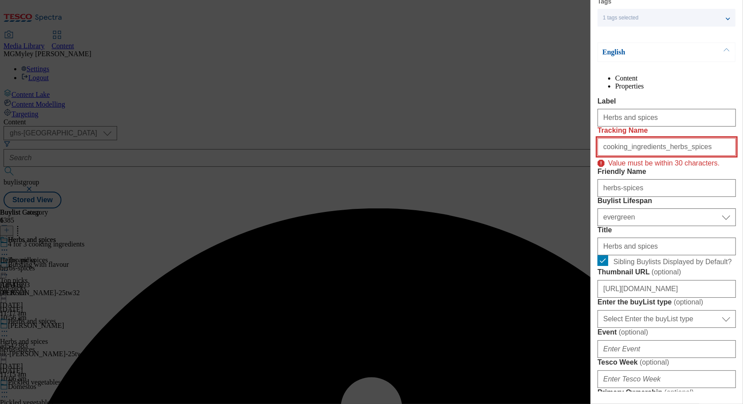
click at [670, 156] on input "cooking_ingredients_herbs_spices" at bounding box center [667, 147] width 138 height 18
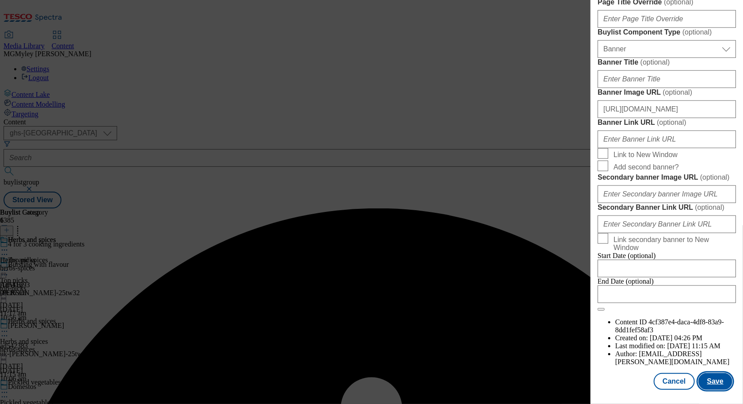
click at [715, 381] on button "Save" at bounding box center [716, 381] width 34 height 17
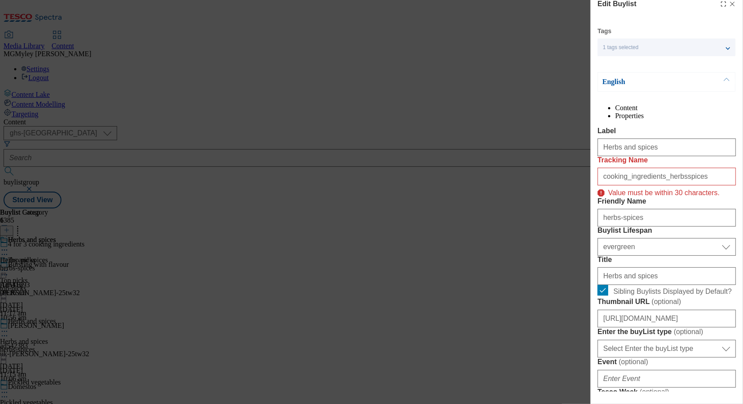
scroll to position [0, 0]
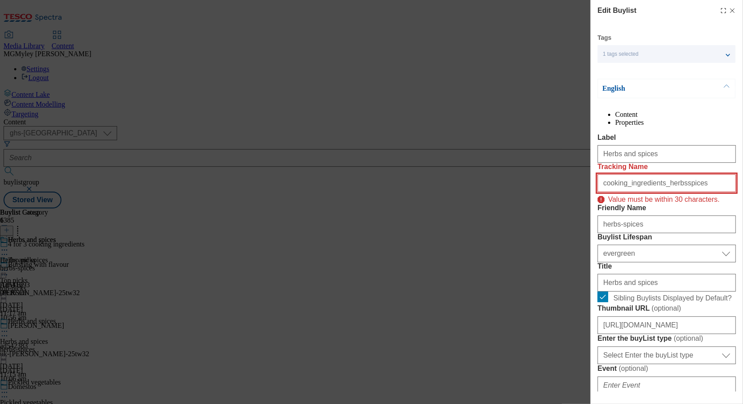
drag, startPoint x: 700, startPoint y: 221, endPoint x: 660, endPoint y: 218, distance: 40.7
click at [660, 192] on input "cooking_ingredients_herbsspices" at bounding box center [667, 183] width 138 height 18
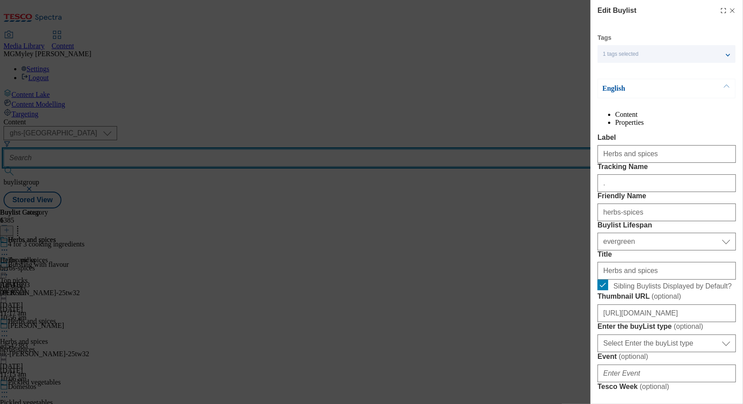
type input "."
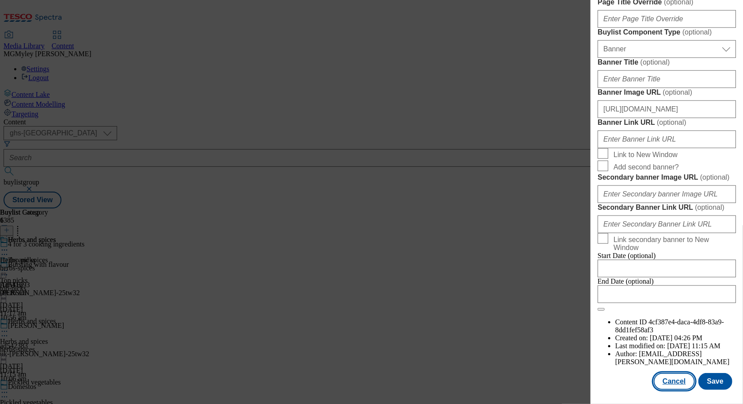
click at [683, 378] on button "Cancel" at bounding box center [674, 381] width 41 height 17
select select "evergreen"
select select "Banner"
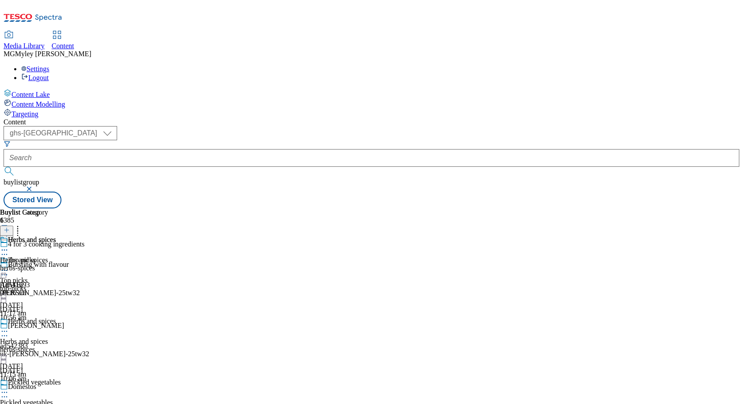
click at [79, 403] on div "pickled-vegetables" at bounding box center [39, 410] width 79 height 8
click at [9, 388] on icon at bounding box center [4, 392] width 9 height 9
click at [38, 403] on span "Edit" at bounding box center [32, 411] width 10 height 7
select select "evergreen"
select select "Banner"
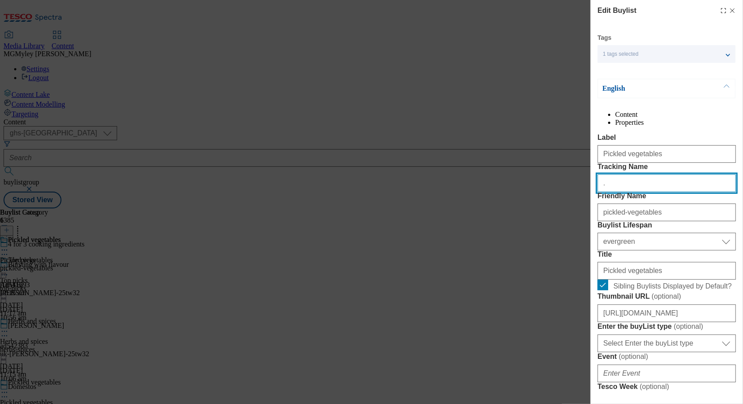
click at [665, 192] on input "." at bounding box center [667, 183] width 138 height 18
paste input "cooking_ingredients_pickled_vegetables"
click at [665, 192] on input "cooking_ingredients_pickled_vegetables" at bounding box center [667, 183] width 138 height 18
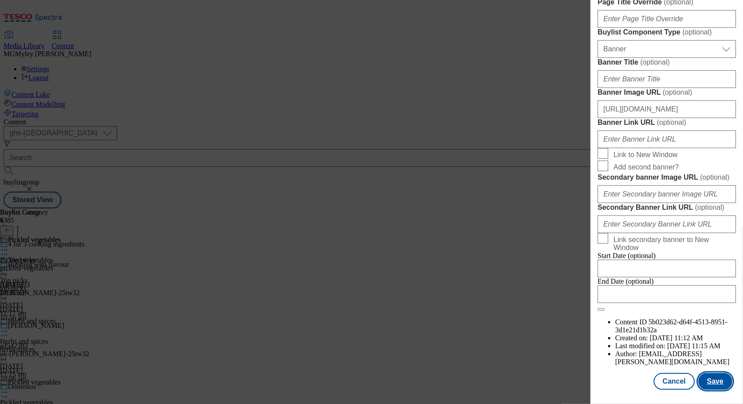
type input "cooking_ingredients_pickled_vegetables"
click at [725, 383] on button "Save" at bounding box center [716, 381] width 34 height 17
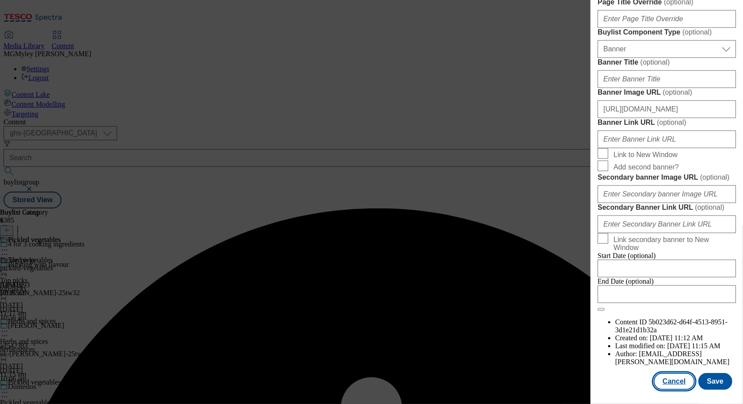
click at [681, 386] on button "Cancel" at bounding box center [674, 381] width 41 height 17
select select "evergreen"
select select "Banner"
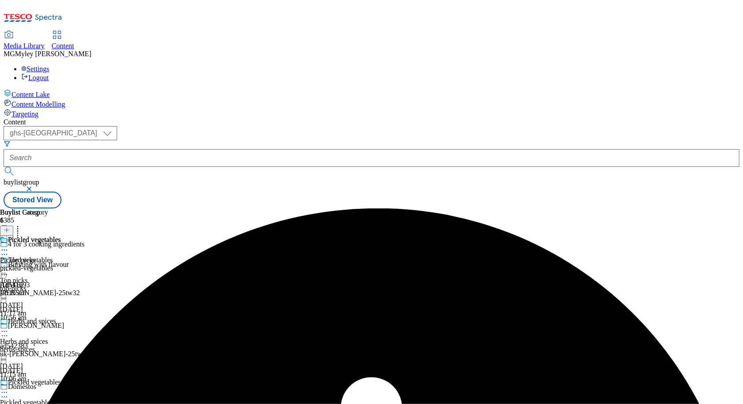
scroll to position [677, 0]
